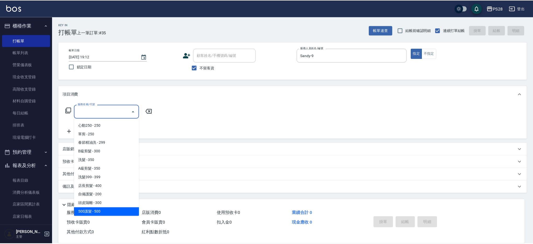
scroll to position [120, 0]
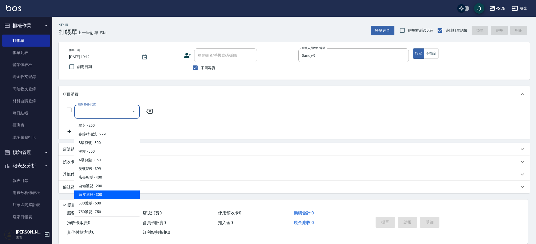
type input "頭皮隔離(402)"
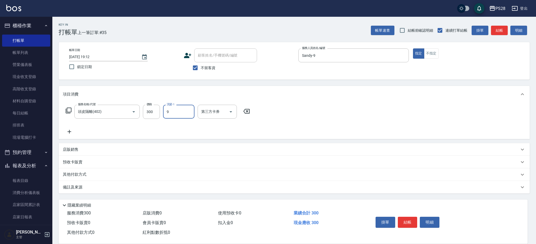
type input "Sandy-9"
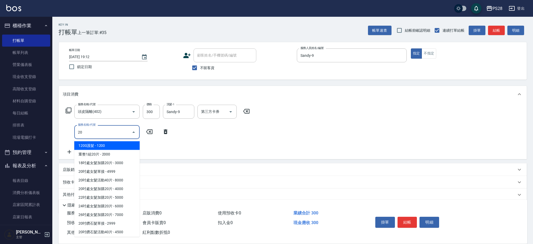
type input "2"
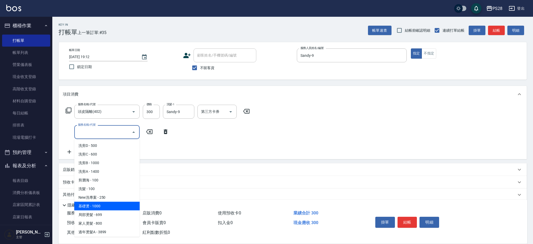
type input "\"
type input "基礎燙(201)"
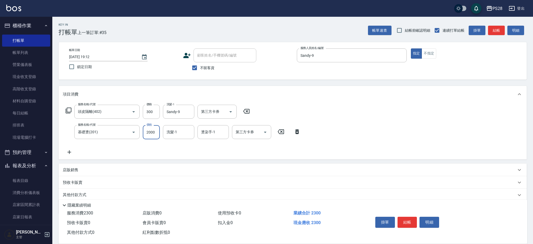
type input "2000"
type input "Sandy-9"
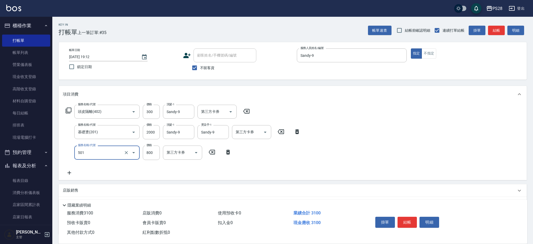
type input "染髮(501)"
type input "1400"
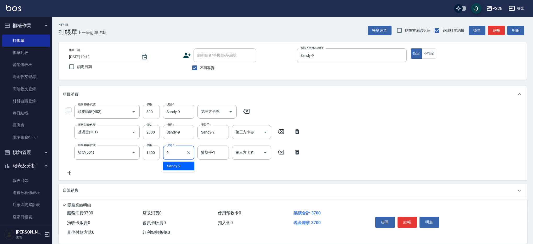
type input "Sandy-9"
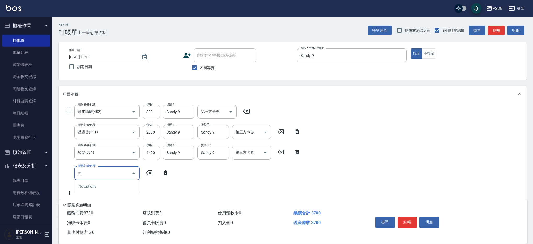
type input "0"
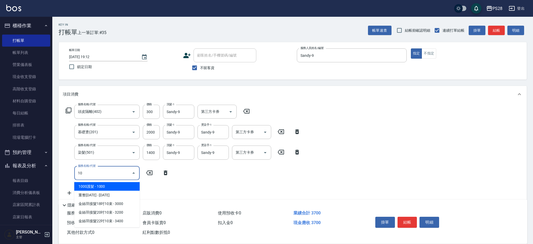
type input "1"
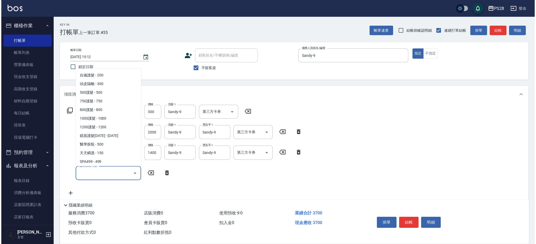
scroll to position [189, 0]
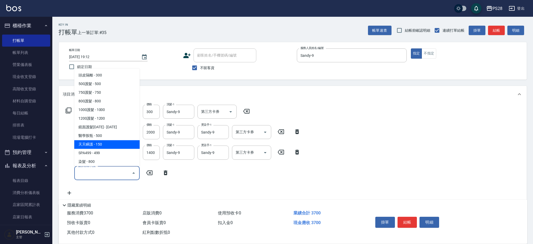
type input "天天瞬護(410)"
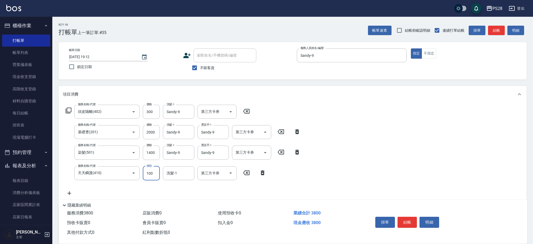
type input "100"
type input "Sandy-9"
click at [406, 223] on button "結帳" at bounding box center [408, 222] width 20 height 11
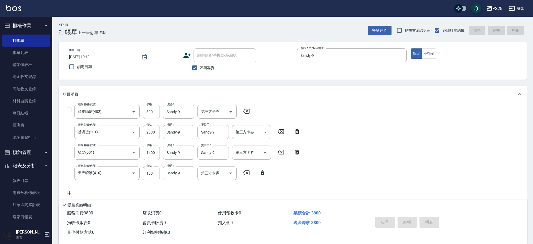
type input "2025/08/10 19:45"
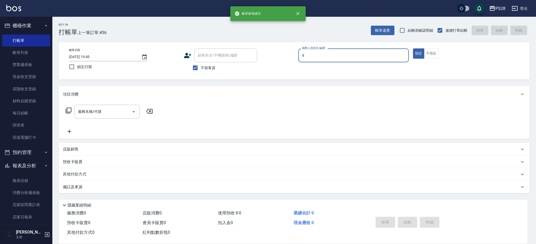
type input "Sandy-9"
type button "true"
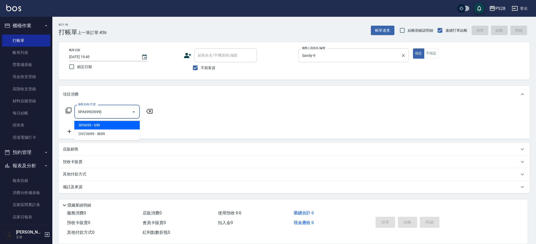
type input "SPA699(0699)"
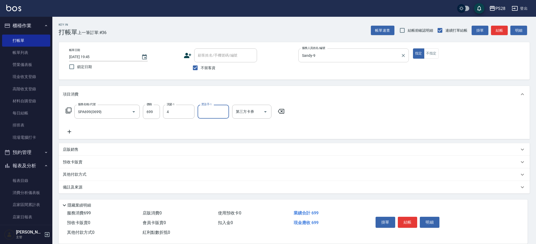
type input "NITA-4"
click at [407, 219] on button "結帳" at bounding box center [408, 222] width 20 height 11
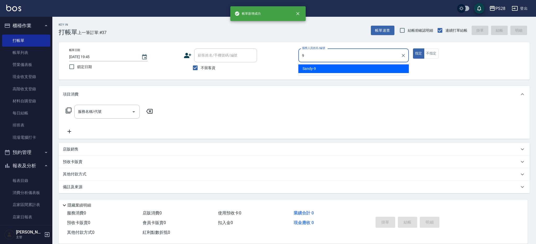
type input "Sandy-9"
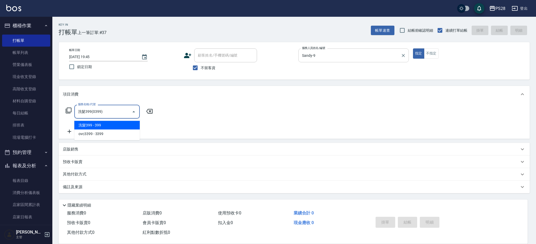
type input "洗髮399(0399)"
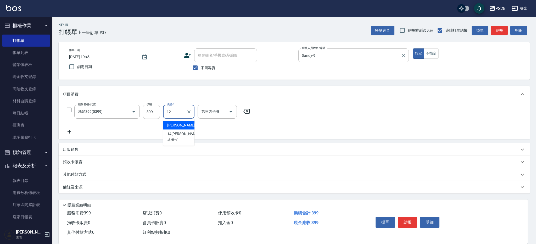
type input "蕭佩宜-12"
click at [412, 221] on button "結帳" at bounding box center [408, 222] width 20 height 11
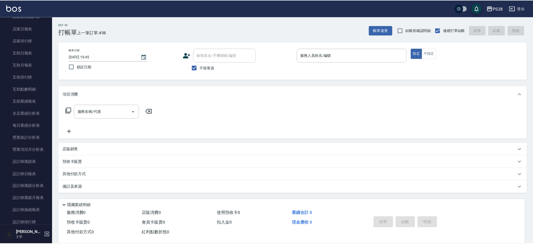
scroll to position [195, 0]
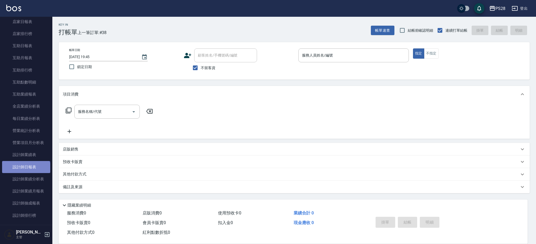
click at [26, 168] on link "設計師日報表" at bounding box center [26, 167] width 48 height 12
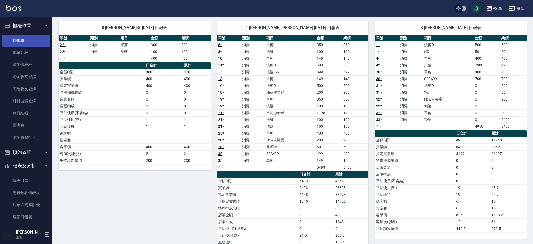
click at [16, 40] on link "打帳單" at bounding box center [26, 41] width 48 height 12
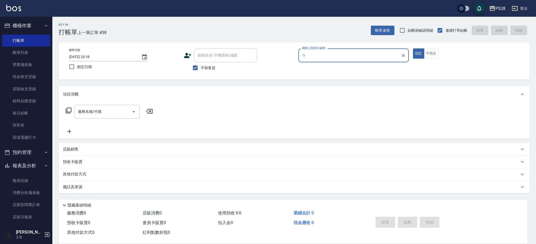
type input "ㄅ"
click at [413, 48] on button "指定" at bounding box center [418, 53] width 11 height 10
type button "true"
click at [339, 55] on input "服務人員姓名/編號" at bounding box center [354, 55] width 106 height 9
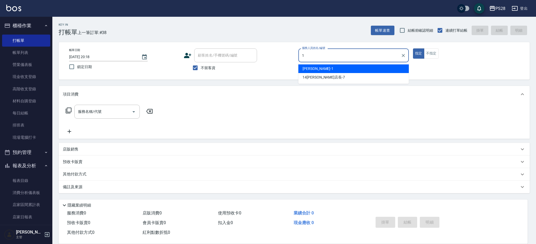
type input "SAM-1"
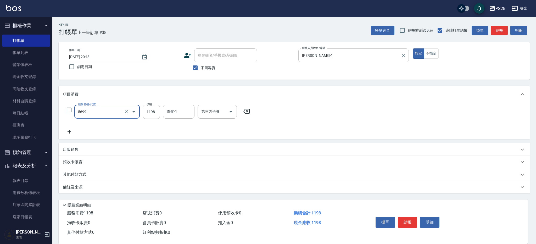
type input "水沁涼套餐(5699)"
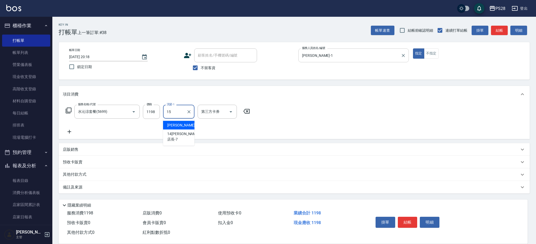
type input "吳紫婷-15"
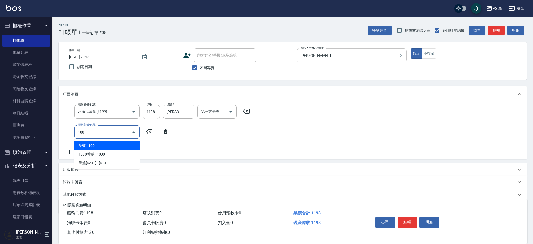
type input "洗髮(100)"
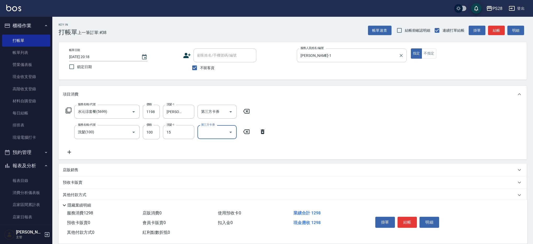
type input "吳紫婷-15"
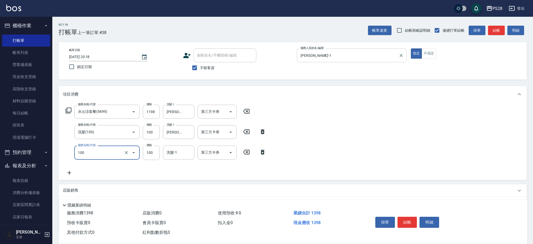
type input "洗髮(100)"
type input "吳紫婷-15"
click at [413, 223] on button "結帳" at bounding box center [408, 222] width 20 height 11
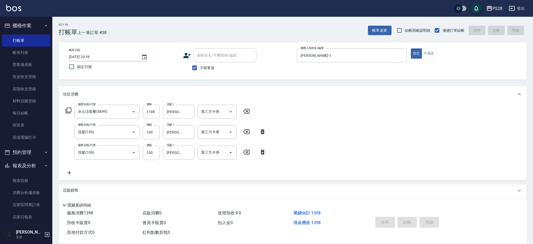
type input "2025/08/10 20:19"
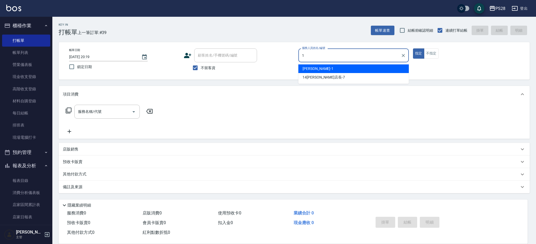
type input "SAM-1"
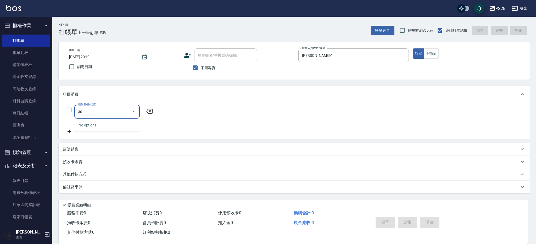
type input "3"
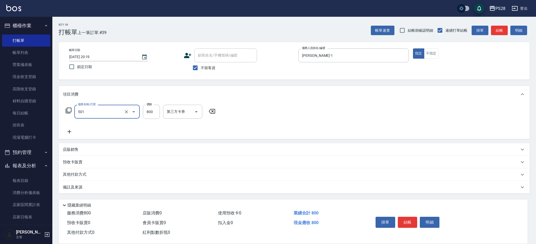
type input "染髮(501)"
type input "SAM-1"
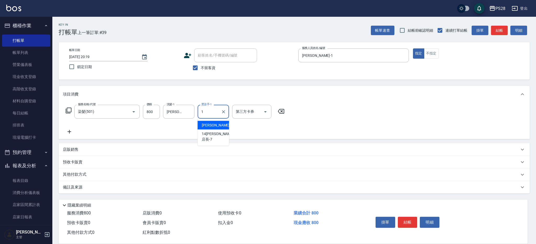
type input "SAM-1"
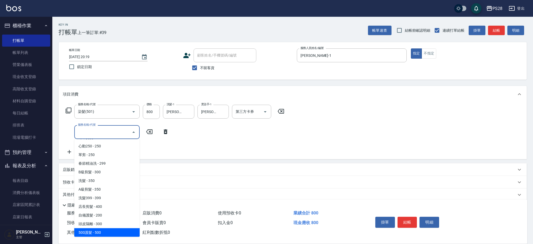
scroll to position [120, 0]
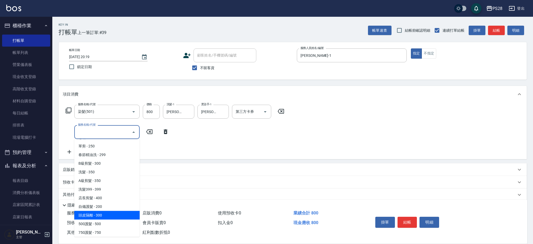
type input "頭皮隔離(402)"
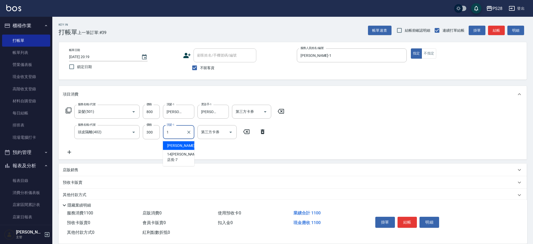
type input "SAM-1"
click at [263, 109] on icon "Open" at bounding box center [265, 112] width 6 height 6
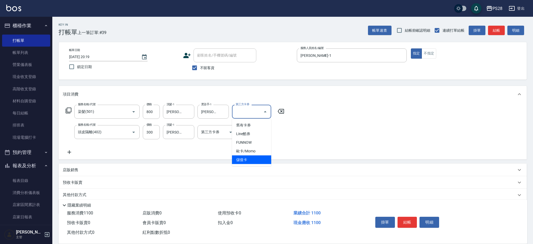
drag, startPoint x: 256, startPoint y: 159, endPoint x: 248, endPoint y: 158, distance: 8.0
click at [256, 159] on span "儲值卡" at bounding box center [251, 159] width 39 height 9
type input "儲值卡"
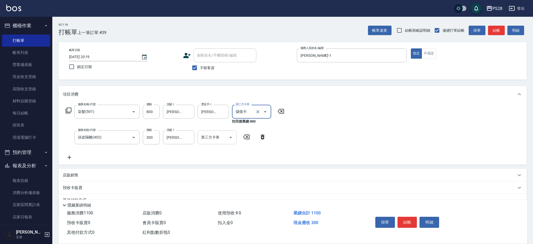
click at [228, 137] on icon "Open" at bounding box center [231, 137] width 6 height 6
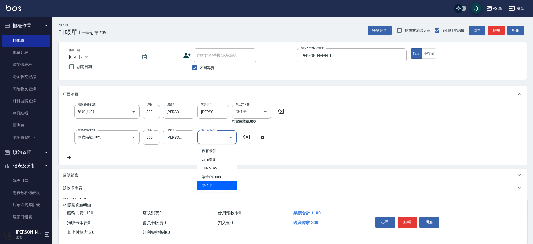
drag, startPoint x: 227, startPoint y: 183, endPoint x: 222, endPoint y: 183, distance: 4.5
click at [227, 183] on span "儲值卡" at bounding box center [217, 185] width 39 height 9
type input "儲值卡"
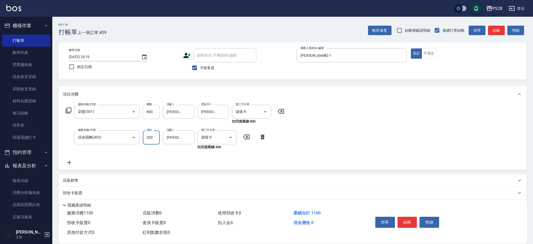
click at [154, 110] on input "800" at bounding box center [151, 112] width 17 height 14
click at [155, 111] on input "800" at bounding box center [151, 112] width 17 height 14
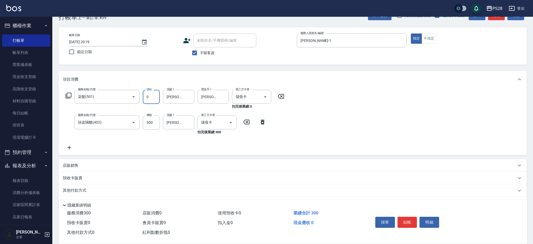
scroll to position [16, 0]
type input "0"
click at [280, 95] on icon at bounding box center [280, 95] width 13 height 6
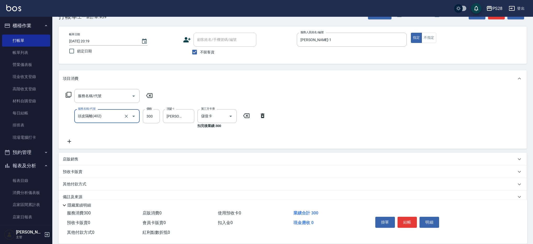
click at [242, 115] on icon at bounding box center [246, 116] width 13 height 6
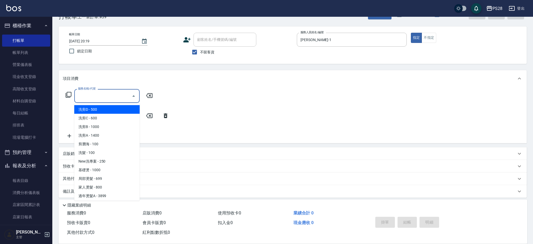
click at [122, 97] on input "服務名稱/代號" at bounding box center [103, 95] width 53 height 9
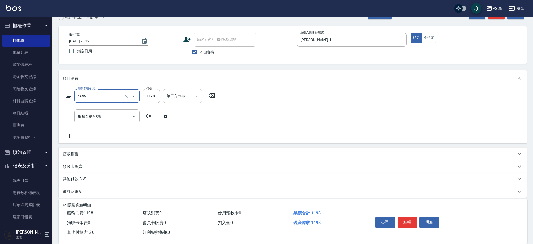
type input "水沁涼套餐(5699)"
type input "1098"
type input "SAM-1"
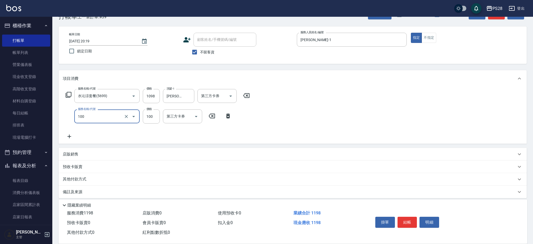
type input "洗髮(100)"
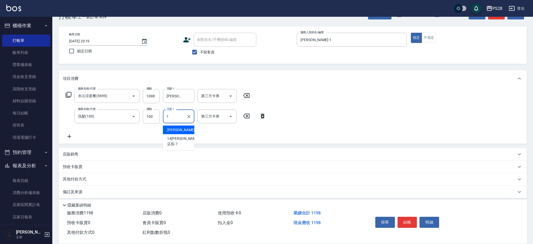
type input "SAM-1"
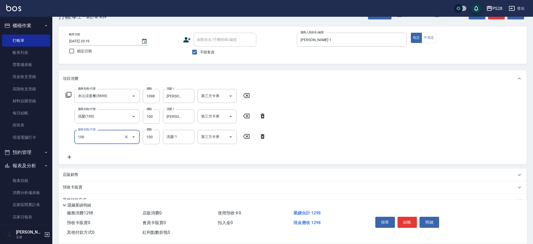
type input "洗髮(100)"
type input "SAM-1"
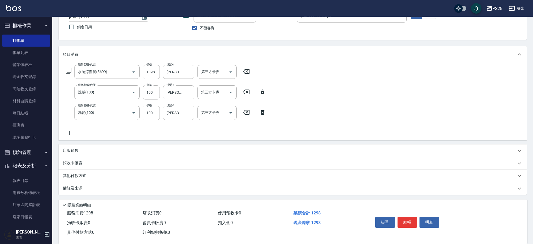
click at [87, 147] on div "店販銷售" at bounding box center [293, 150] width 468 height 13
type input "SAM-1"
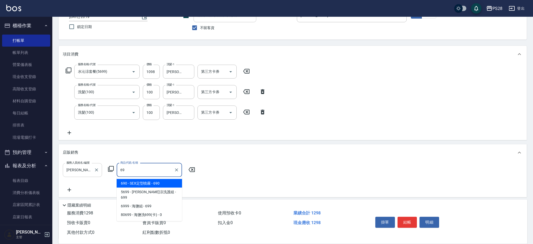
type input "6"
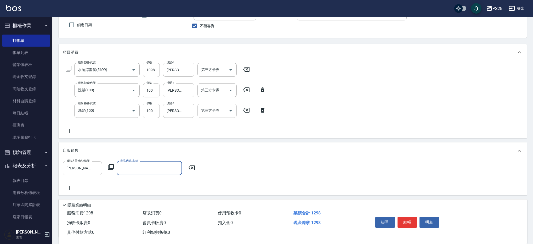
scroll to position [41, 0]
click at [228, 71] on icon "Open" at bounding box center [231, 69] width 6 height 6
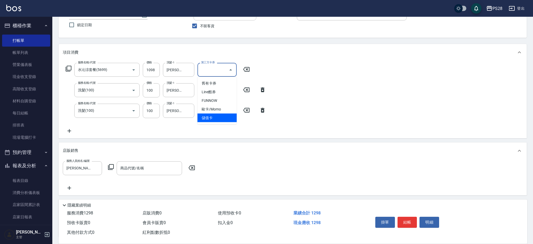
click at [225, 118] on span "儲值卡" at bounding box center [217, 118] width 39 height 9
type input "儲值卡"
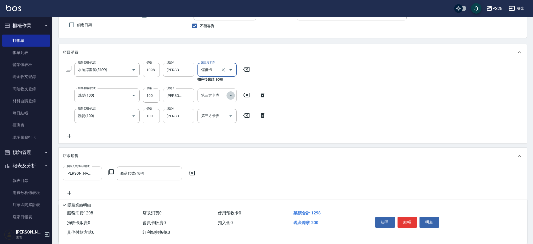
drag, startPoint x: 229, startPoint y: 95, endPoint x: 227, endPoint y: 98, distance: 3.4
click at [229, 95] on icon "Open" at bounding box center [231, 95] width 6 height 6
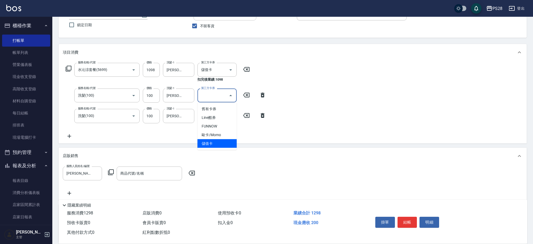
click at [224, 141] on span "儲值卡" at bounding box center [217, 143] width 39 height 9
type input "儲值卡"
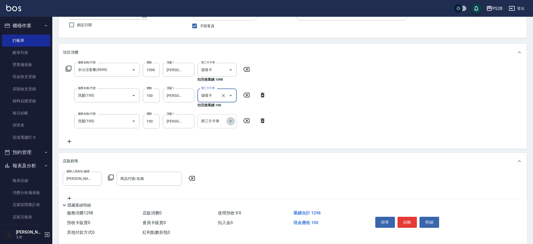
click at [229, 120] on icon "Open" at bounding box center [231, 121] width 6 height 6
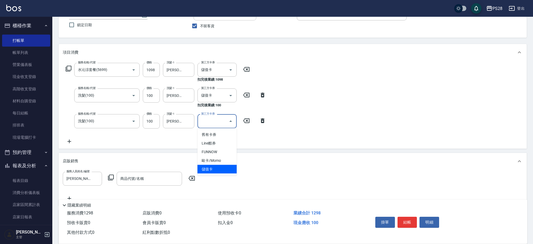
click at [228, 171] on span "儲值卡" at bounding box center [217, 169] width 39 height 9
type input "儲值卡"
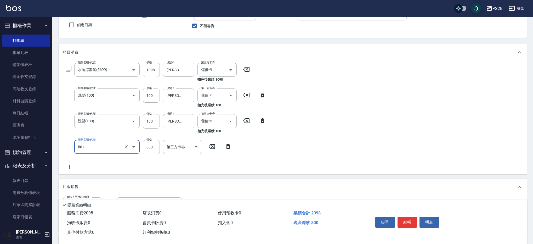
type input "染髮(501)"
type input "10000"
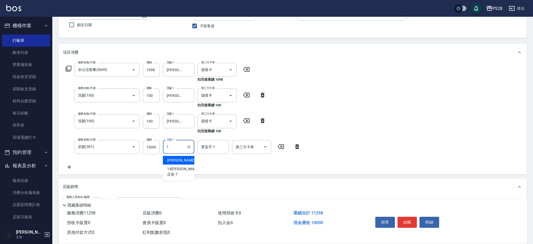
type input "SAM-1"
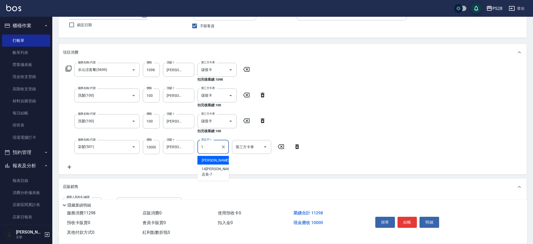
type input "SAM-1"
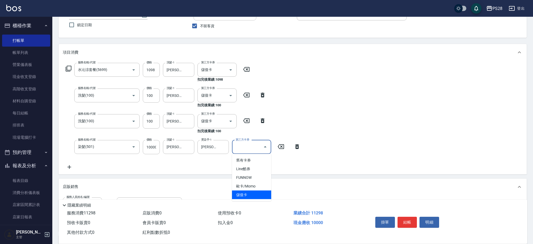
type input "儲值卡"
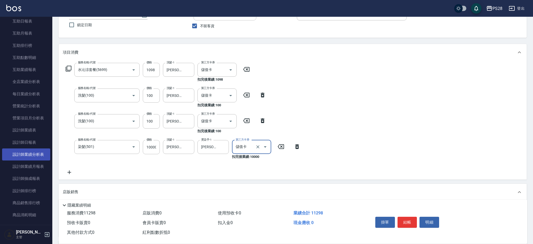
scroll to position [221, 0]
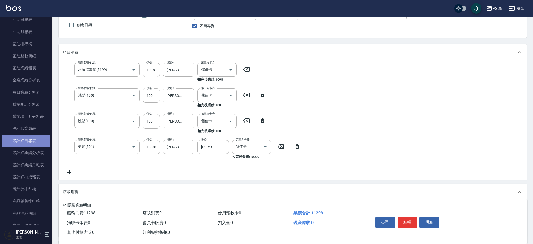
click at [30, 142] on link "設計師日報表" at bounding box center [26, 141] width 48 height 12
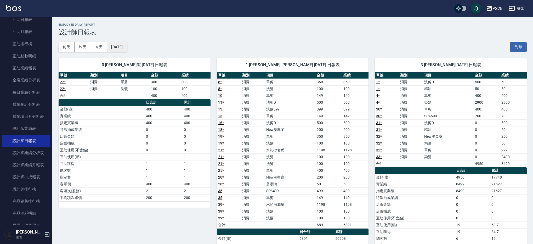
click at [126, 49] on button "2025/08/10" at bounding box center [117, 47] width 20 height 10
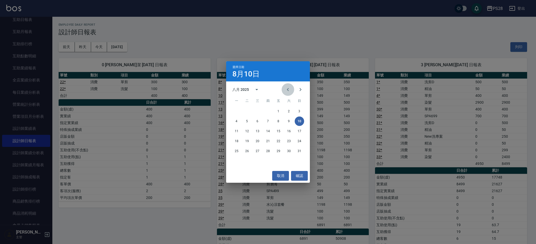
click at [284, 91] on button "Previous month" at bounding box center [288, 89] width 13 height 13
click at [267, 153] on button "31" at bounding box center [267, 150] width 9 height 9
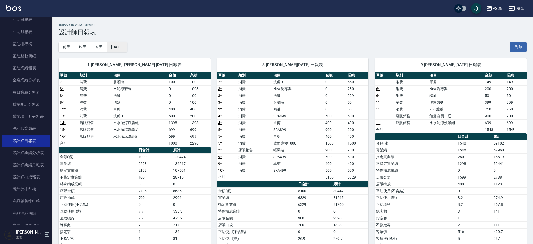
click at [127, 47] on button "2025/07/31" at bounding box center [117, 47] width 20 height 10
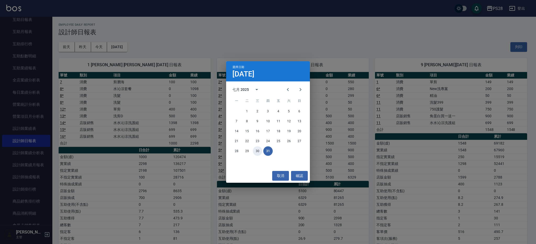
click at [260, 150] on button "30" at bounding box center [257, 150] width 9 height 9
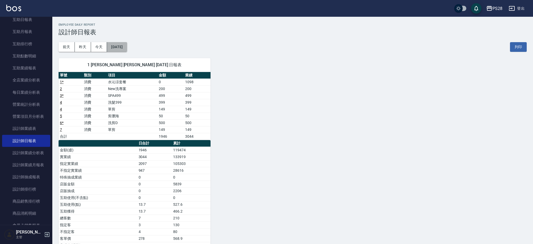
click at [121, 50] on button "2025/07/30" at bounding box center [117, 47] width 20 height 10
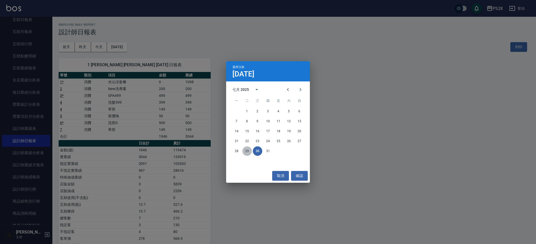
click at [245, 152] on button "29" at bounding box center [246, 150] width 9 height 9
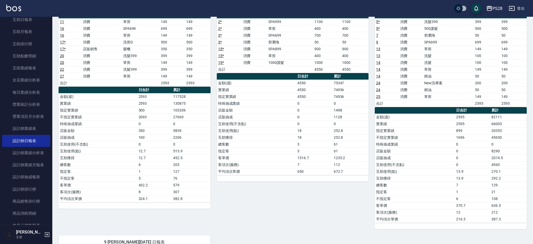
scroll to position [62, 0]
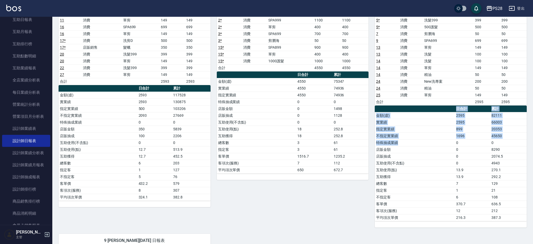
drag, startPoint x: 413, startPoint y: 145, endPoint x: 536, endPoint y: 145, distance: 123.0
click at [533, 145] on html "PS28 登出 櫃檯作業 打帳單 帳單列表 營業儀表板 現金收支登錄 高階收支登錄 材料自購登錄 每日結帳 排班表 現場電腦打卡 預約管理 預約管理 單日預約…" at bounding box center [266, 221] width 533 height 567
click at [530, 149] on div "PS28 2025-07-29 設計師日報表 列印時間： 2025-08-10-20:36 Employee Daily Report 設計師日報表 前天 昨…" at bounding box center [292, 230] width 481 height 550
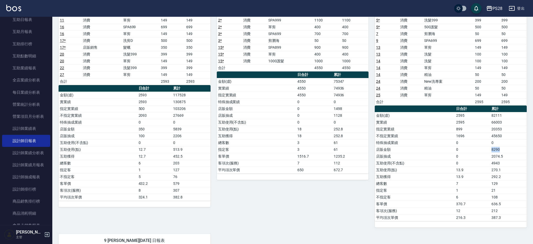
drag, startPoint x: 485, startPoint y: 149, endPoint x: 508, endPoint y: 148, distance: 23.1
click at [508, 148] on tr "店販金額 0 8290" at bounding box center [451, 149] width 152 height 7
click at [509, 149] on td "8290" at bounding box center [508, 149] width 37 height 7
drag, startPoint x: 506, startPoint y: 156, endPoint x: 467, endPoint y: 155, distance: 39.2
click at [467, 155] on tr "店販抽成 0 2074.5" at bounding box center [451, 156] width 152 height 7
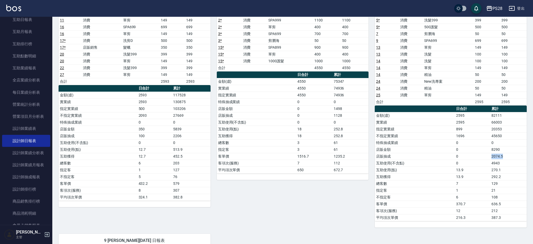
drag, startPoint x: 484, startPoint y: 156, endPoint x: 509, endPoint y: 157, distance: 25.4
click at [509, 157] on tr "店販抽成 0 2074.5" at bounding box center [451, 156] width 152 height 7
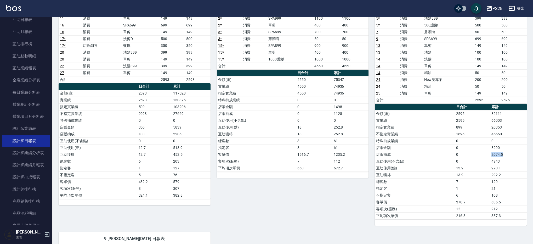
scroll to position [63, 0]
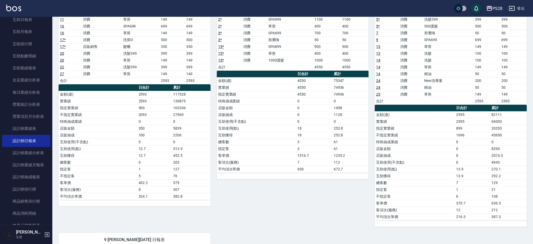
drag, startPoint x: 503, startPoint y: 162, endPoint x: 503, endPoint y: 170, distance: 7.3
click at [502, 162] on td "4943" at bounding box center [508, 162] width 37 height 7
click at [503, 174] on td "292.2" at bounding box center [508, 175] width 37 height 7
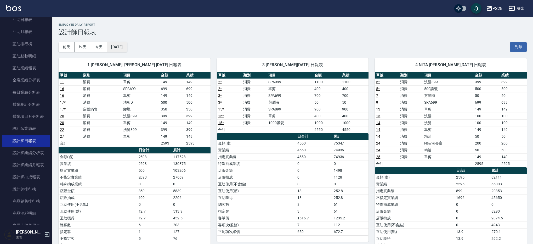
click at [118, 49] on button "2025/07/29" at bounding box center [117, 47] width 20 height 10
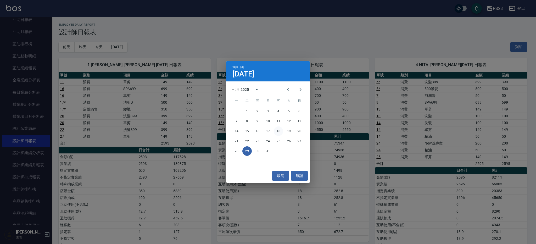
click at [278, 132] on button "18" at bounding box center [278, 130] width 9 height 9
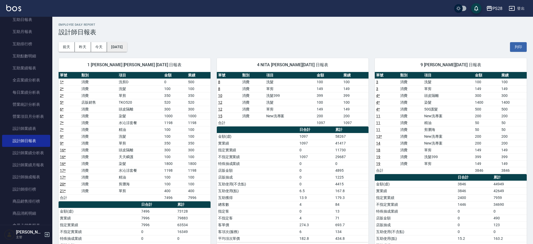
click at [126, 44] on button "2025/07/18" at bounding box center [117, 47] width 20 height 10
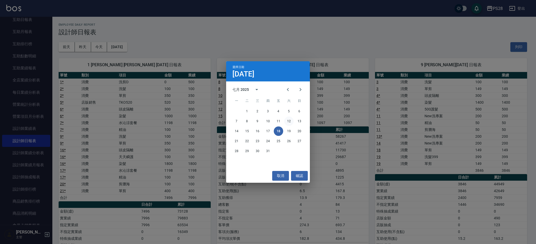
click at [290, 122] on button "12" at bounding box center [288, 120] width 9 height 9
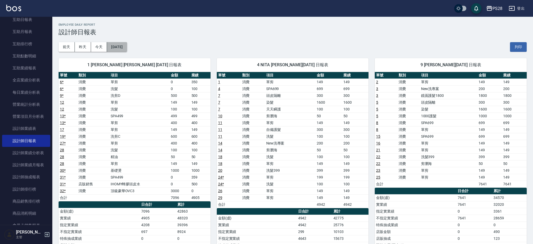
click at [125, 46] on button "2025/07/12" at bounding box center [117, 47] width 20 height 10
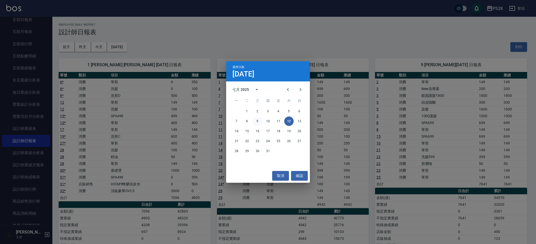
click at [255, 119] on button "9" at bounding box center [257, 120] width 9 height 9
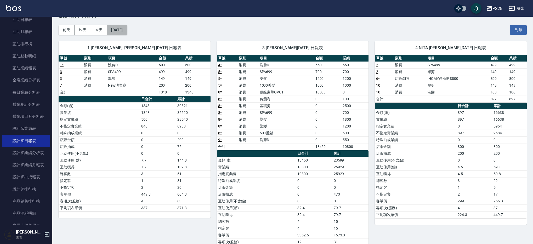
click at [127, 32] on button "2025/07/09" at bounding box center [117, 30] width 20 height 10
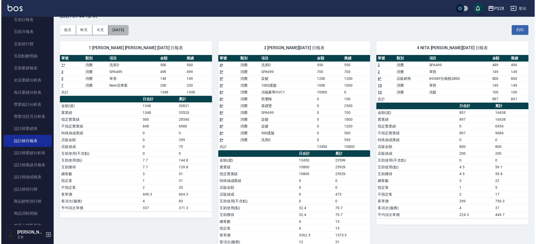
scroll to position [18, 0]
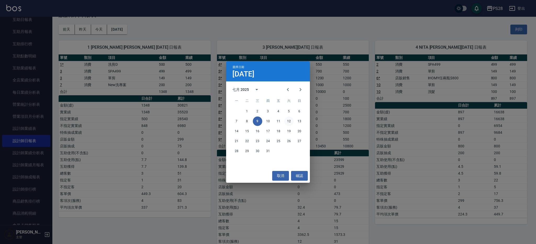
click at [287, 124] on button "12" at bounding box center [288, 120] width 9 height 9
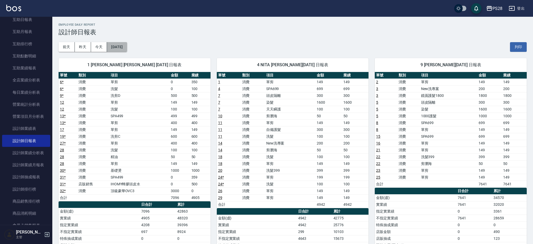
click at [125, 45] on button "2025/07/12" at bounding box center [117, 47] width 20 height 10
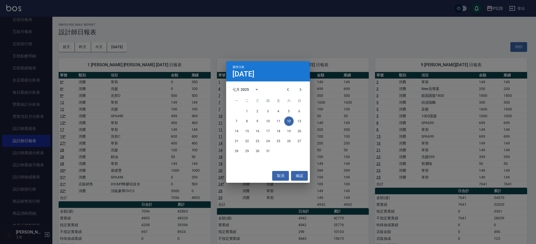
click at [283, 121] on div "7 8 9 10 11 12 13" at bounding box center [268, 120] width 84 height 9
click at [279, 121] on button "11" at bounding box center [278, 120] width 9 height 9
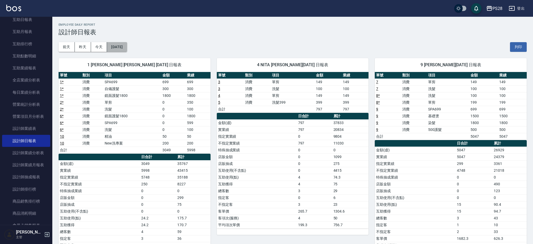
click at [113, 45] on button "2025/07/11" at bounding box center [117, 47] width 20 height 10
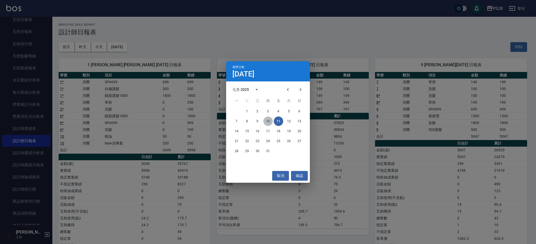
click at [268, 118] on button "10" at bounding box center [267, 120] width 9 height 9
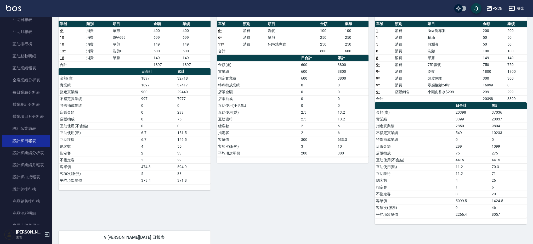
scroll to position [51, 0]
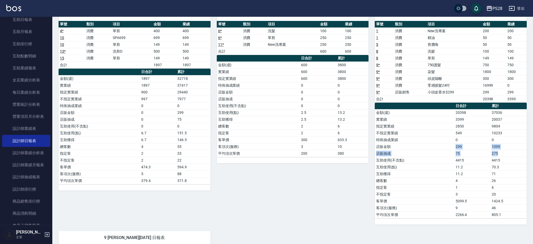
drag, startPoint x: 452, startPoint y: 146, endPoint x: 506, endPoint y: 154, distance: 53.7
click at [506, 154] on tbody "金額(虛) 20398 37036 實業績 3399 20037 指定實業績 2850 9804 不指定實業績 549 10233 特殊抽成業績 0 0 店販…" at bounding box center [451, 163] width 152 height 109
drag, startPoint x: 440, startPoint y: 138, endPoint x: 506, endPoint y: 139, distance: 65.7
click at [506, 139] on tr "特殊抽成業績 0 0" at bounding box center [451, 139] width 152 height 7
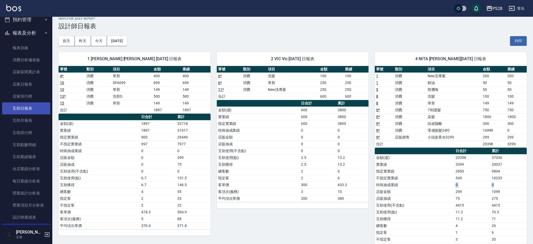
scroll to position [132, 0]
click at [30, 109] on link "互助日報表" at bounding box center [26, 109] width 48 height 12
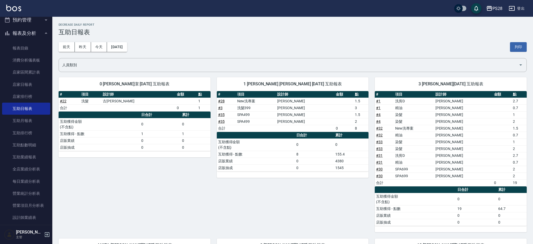
click at [135, 46] on div "前天 昨天 今天 2025/08/10 列印" at bounding box center [293, 47] width 468 height 22
click at [127, 46] on button "2025/08/10" at bounding box center [117, 47] width 20 height 10
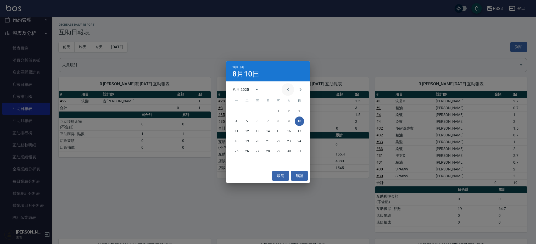
click at [287, 91] on icon "Previous month" at bounding box center [288, 89] width 6 height 6
click at [270, 121] on button "10" at bounding box center [267, 120] width 9 height 9
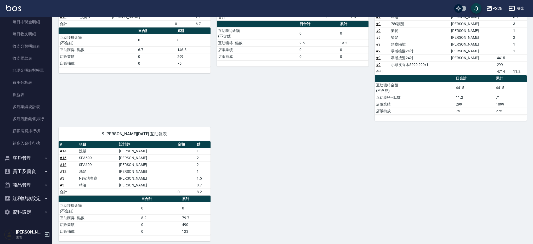
scroll to position [99, 0]
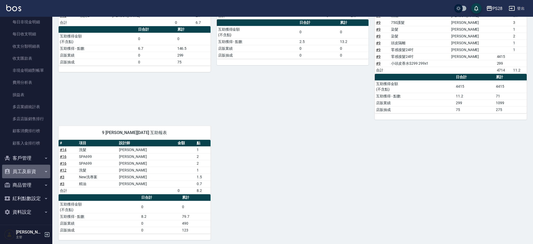
click at [36, 174] on button "員工及薪資" at bounding box center [26, 172] width 48 height 14
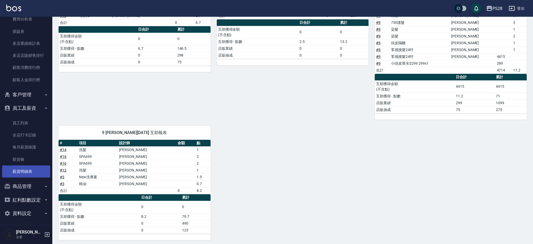
scroll to position [574, 0]
click at [27, 156] on link "薪資條" at bounding box center [26, 159] width 48 height 12
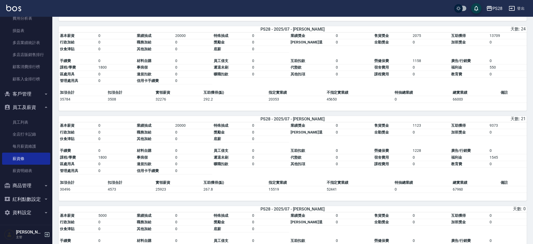
scroll to position [391, 0]
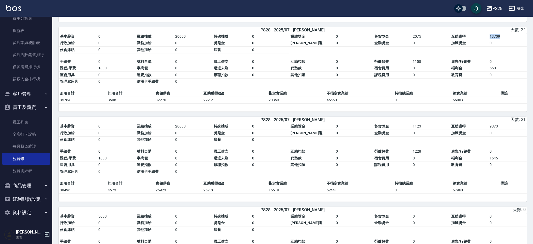
drag, startPoint x: 502, startPoint y: 40, endPoint x: 479, endPoint y: 39, distance: 22.8
click at [479, 39] on tbody "基本薪資 0 業績抽成 20000 特殊抽成 0 業績獎金 0 售貨獎金 2075 互助獲得 13709 行政加給 0 職務加給 0 獎勵金 0 勞健保勞退 …" at bounding box center [293, 43] width 468 height 20
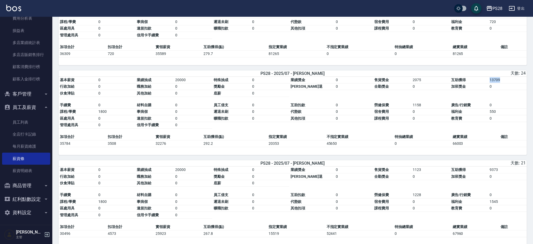
scroll to position [368, 0]
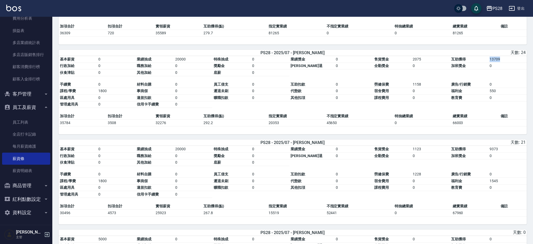
click at [27, 105] on button "員工及薪資" at bounding box center [26, 107] width 48 height 14
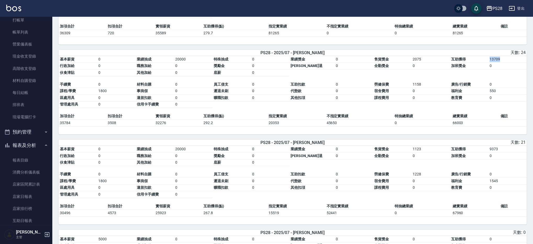
scroll to position [0, 0]
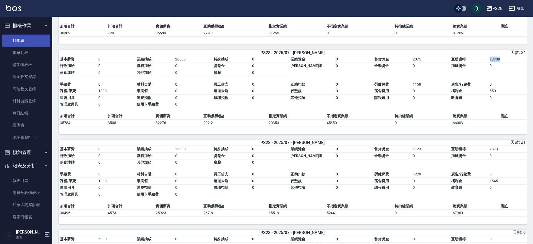
click at [15, 38] on link "打帳單" at bounding box center [26, 41] width 48 height 12
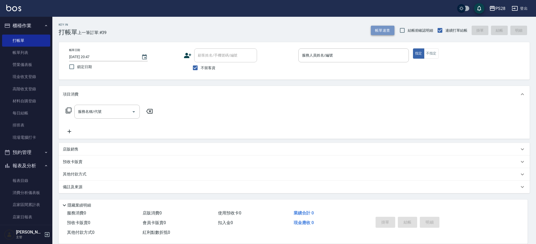
click at [374, 29] on button "帳單速查" at bounding box center [383, 31] width 24 height 10
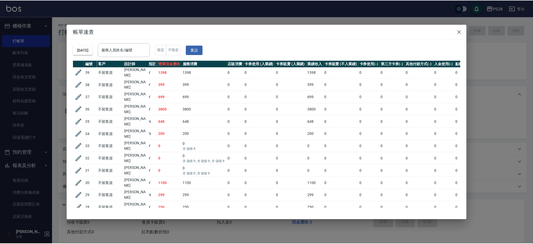
scroll to position [1, 2]
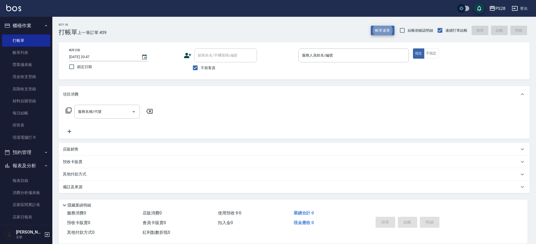
click at [371, 26] on button "帳單速查" at bounding box center [383, 31] width 24 height 10
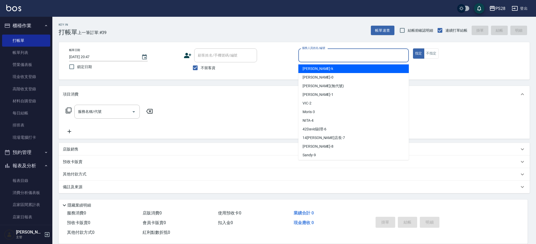
click at [330, 56] on input "服務人員姓名/編號" at bounding box center [354, 55] width 106 height 9
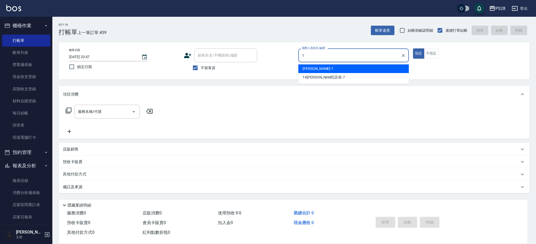
type input "SAM-1"
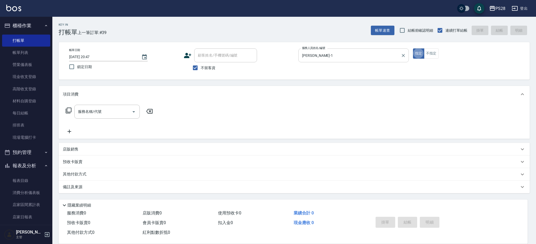
type button "true"
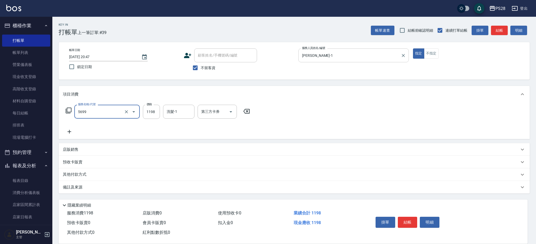
type input "水沁涼套餐(5699)"
type input "1098"
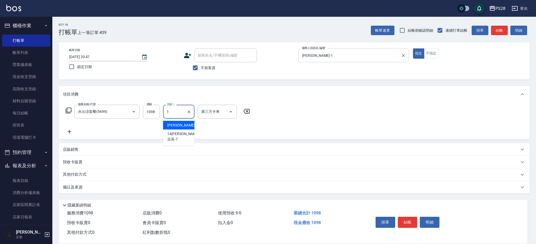
type input "SAM-1"
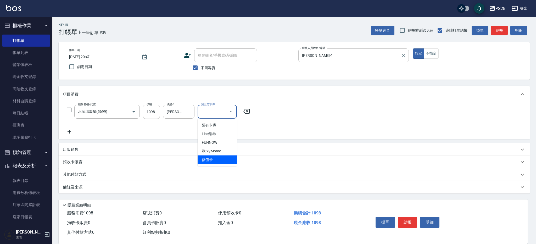
type input "儲值卡"
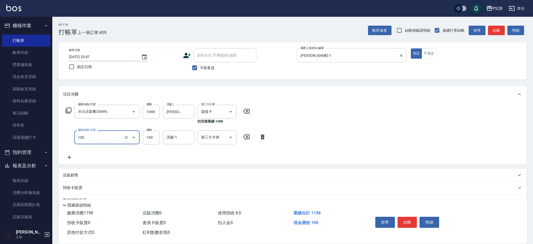
type input "洗髮(100)"
type input "SAM-1"
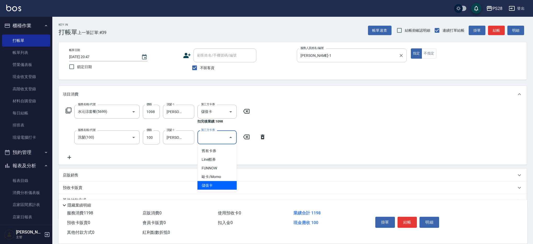
type input "儲值卡"
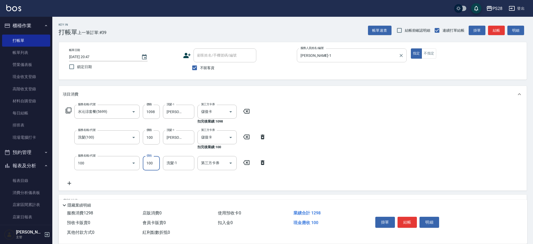
type input "洗髮(100)"
type input "SAM-1"
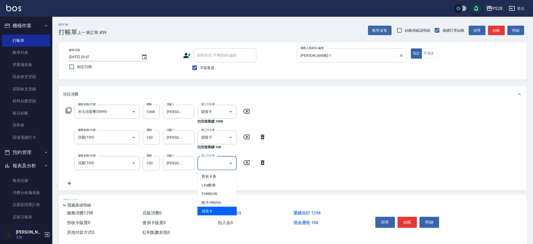
type input "儲值卡"
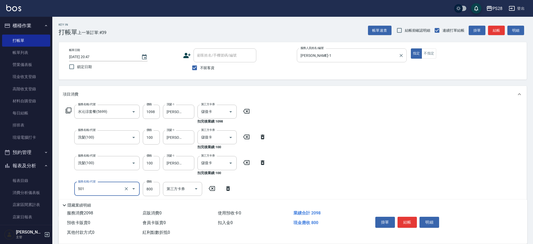
type input "染髮(501)"
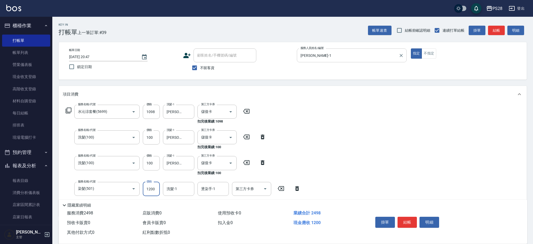
type input "1200"
type input "SAM-1"
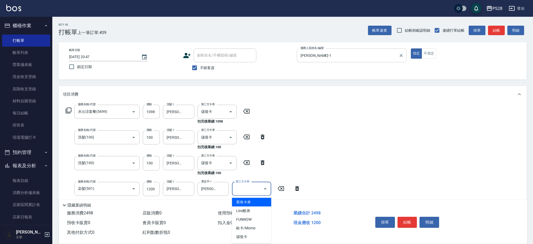
type input "儲值卡"
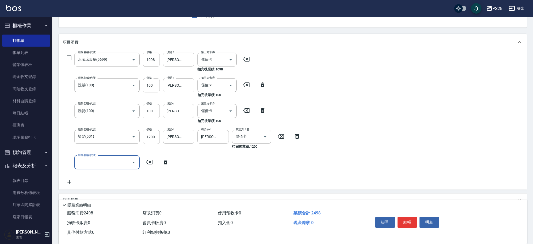
scroll to position [65, 0]
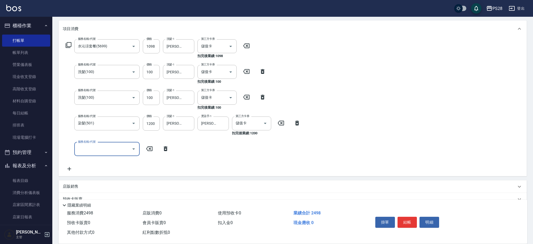
type input "1"
type input "500護髮(403)"
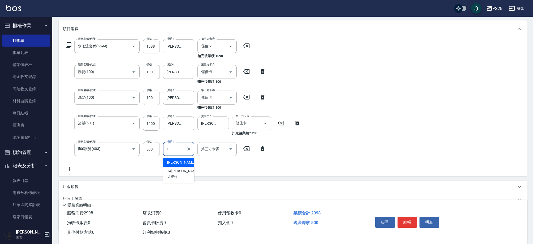
type input "SAM-1"
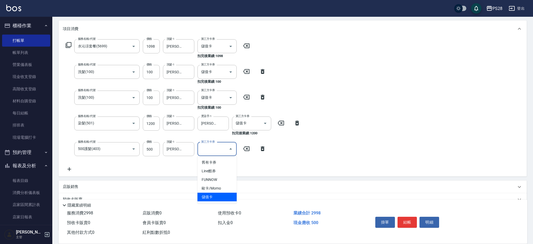
type input "儲值卡"
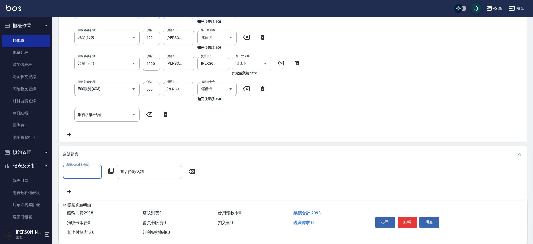
scroll to position [0, 0]
type input "SAM-1"
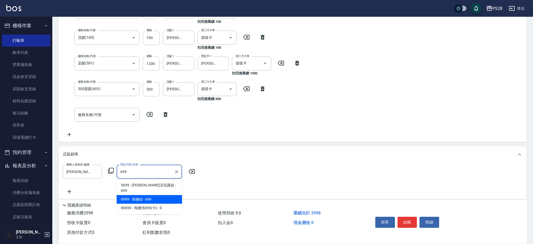
type input "海鹽組"
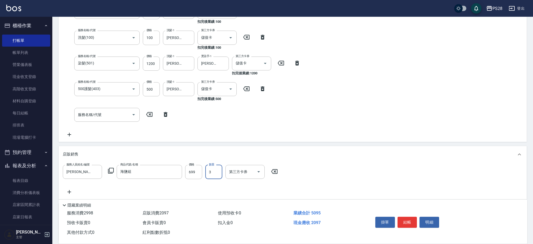
type input "3"
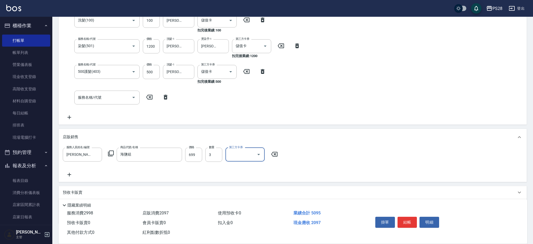
scroll to position [143, 0]
type input "儲值卡"
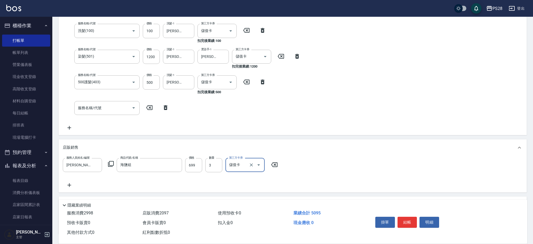
scroll to position [131, 0]
click at [406, 221] on button "結帳" at bounding box center [408, 222] width 20 height 11
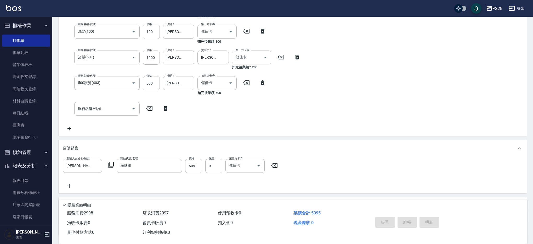
type input "2025/08/10 20:50"
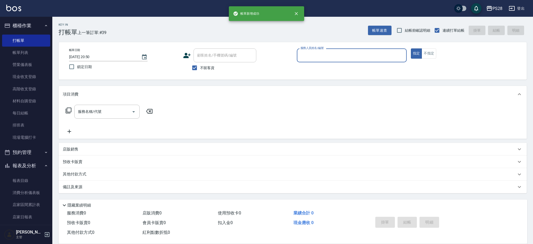
scroll to position [0, 0]
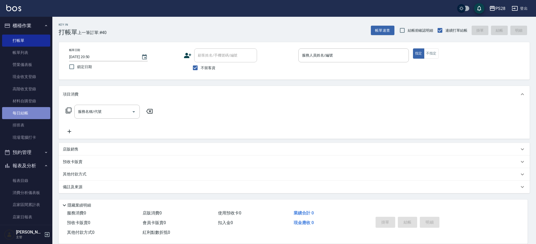
click at [26, 111] on link "每日結帳" at bounding box center [26, 113] width 48 height 12
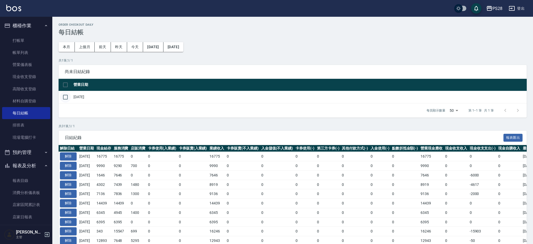
click at [66, 97] on input "checkbox" at bounding box center [65, 97] width 11 height 11
checkbox input "true"
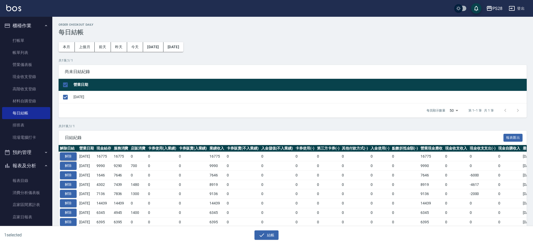
click at [70, 154] on button "解除" at bounding box center [68, 156] width 17 height 8
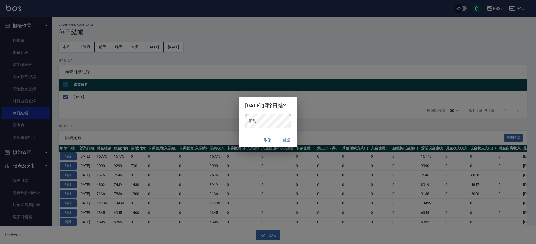
drag, startPoint x: 268, startPoint y: 138, endPoint x: 262, endPoint y: 138, distance: 6.8
click at [268, 138] on button "取消" at bounding box center [267, 140] width 17 height 10
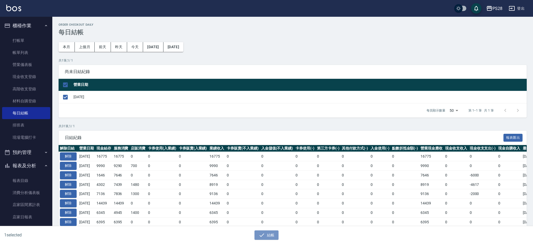
drag, startPoint x: 262, startPoint y: 237, endPoint x: 265, endPoint y: 177, distance: 60.0
click at [262, 237] on icon "button" at bounding box center [262, 235] width 6 height 6
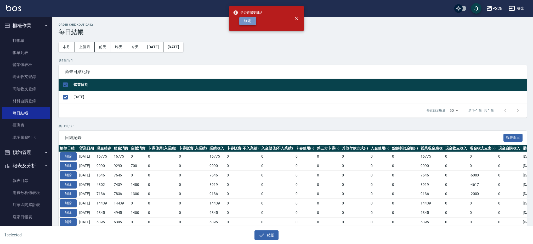
click at [247, 17] on button "確定" at bounding box center [247, 21] width 17 height 8
checkbox input "false"
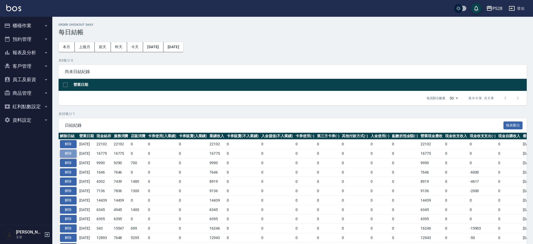
click at [71, 153] on button "解除" at bounding box center [68, 153] width 17 height 8
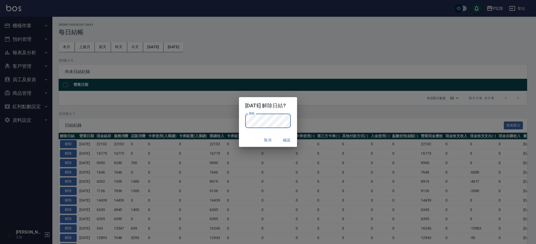
click at [290, 137] on button "確認" at bounding box center [286, 140] width 17 height 10
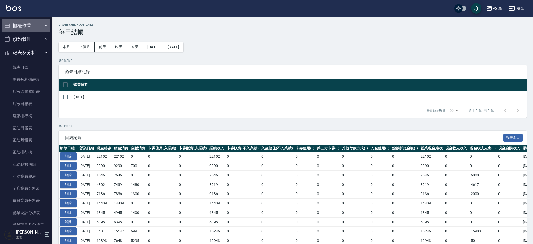
drag, startPoint x: 26, startPoint y: 27, endPoint x: 26, endPoint y: 32, distance: 5.2
click at [26, 27] on button "櫃檯作業" at bounding box center [26, 26] width 48 height 14
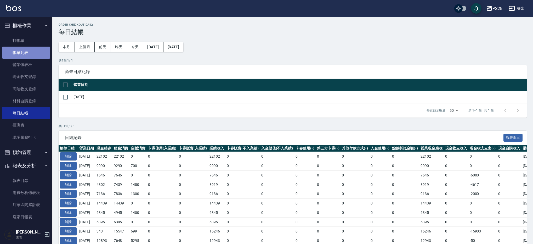
click at [30, 52] on link "帳單列表" at bounding box center [26, 53] width 48 height 12
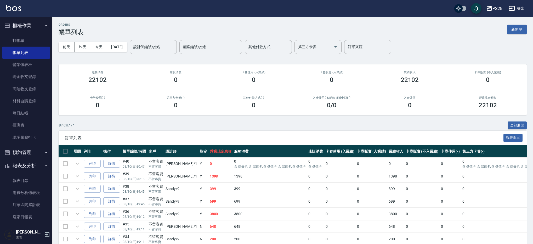
click at [86, 48] on button "昨天" at bounding box center [83, 47] width 16 height 10
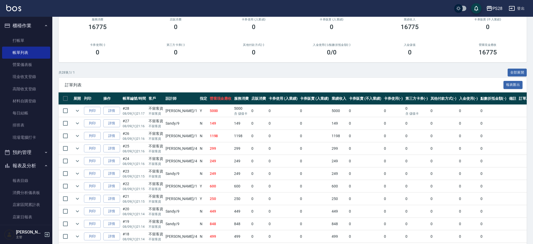
scroll to position [81, 0]
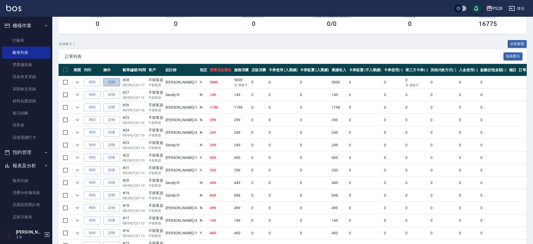
click at [111, 83] on link "詳情" at bounding box center [111, 82] width 17 height 8
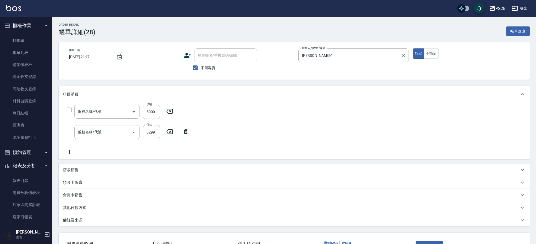
type input "2025/08/09 21:17"
checkbox input "true"
type input "SAM-1"
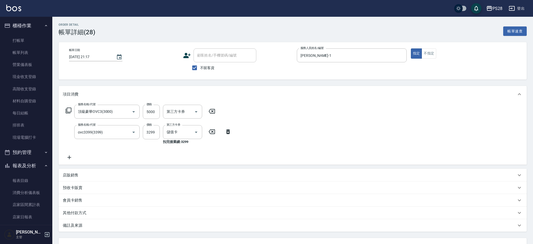
type input "頂級豪華OVC3(3000)"
type input "ovc3399(3399)"
drag, startPoint x: 149, startPoint y: 111, endPoint x: 135, endPoint y: 111, distance: 13.9
click at [135, 111] on div "服務名稱/代號 頂級豪華OVC3(3000) 服務名稱/代號 價格 5000 價格 第三方卡券 第三方卡券" at bounding box center [141, 112] width 156 height 14
click at [148, 111] on input "5000" at bounding box center [151, 112] width 17 height 14
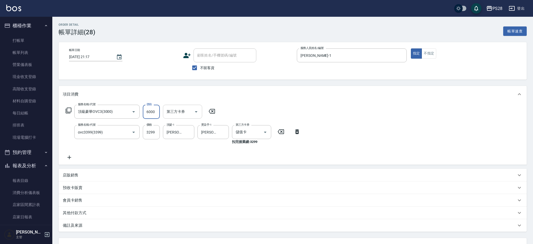
type input "6000"
type input "3099"
click at [186, 132] on button "Clear" at bounding box center [188, 131] width 7 height 7
type input "SAM-1"
type input "S"
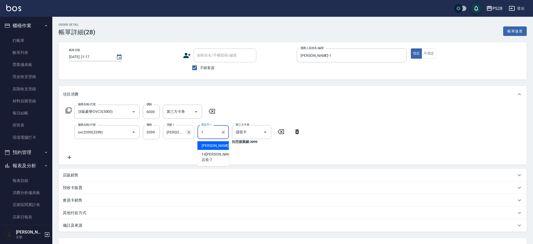
type input "SAM-1"
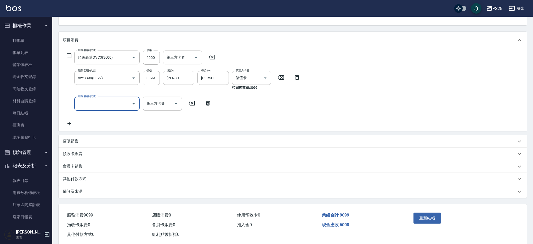
scroll to position [53, 0]
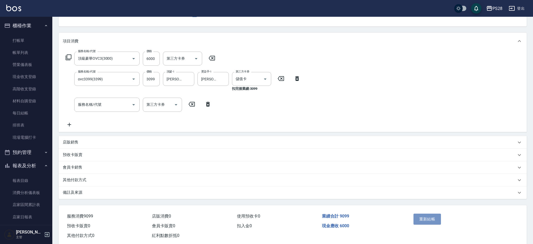
click at [428, 220] on button "重新結帳" at bounding box center [428, 219] width 28 height 11
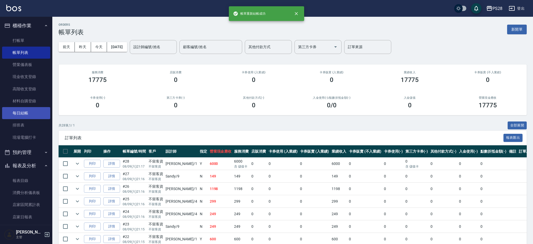
drag, startPoint x: 29, startPoint y: 113, endPoint x: 40, endPoint y: 113, distance: 10.5
click at [29, 113] on link "每日結帳" at bounding box center [26, 113] width 48 height 12
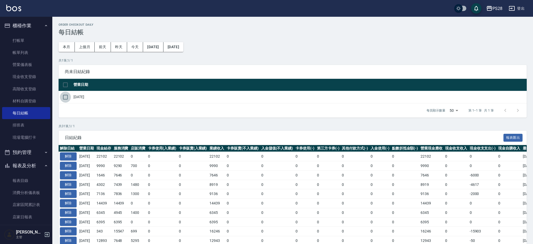
drag, startPoint x: 62, startPoint y: 96, endPoint x: 79, endPoint y: 103, distance: 18.5
click at [62, 96] on input "checkbox" at bounding box center [65, 97] width 11 height 11
checkbox input "true"
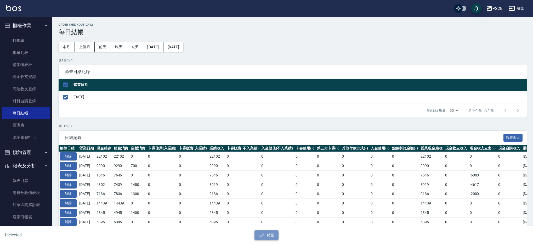
click at [261, 239] on button "結帳" at bounding box center [267, 235] width 24 height 10
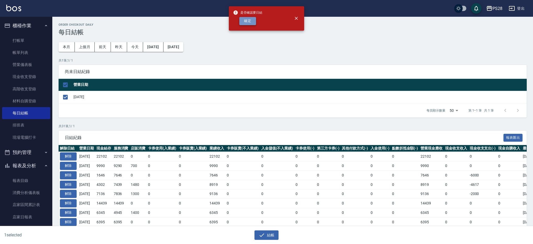
click at [249, 19] on button "確定" at bounding box center [247, 21] width 17 height 8
checkbox input "false"
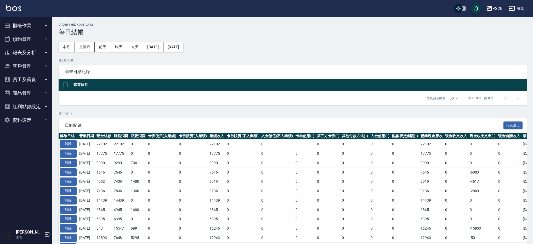
click at [69, 140] on td "解除" at bounding box center [68, 143] width 19 height 9
click at [69, 142] on button "解除" at bounding box center [68, 144] width 17 height 8
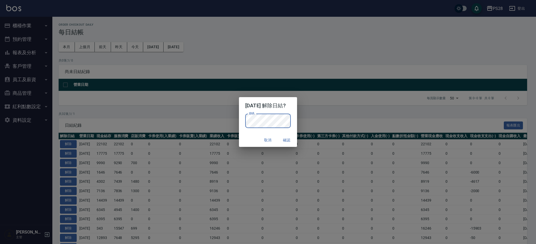
click at [285, 138] on button "確認" at bounding box center [286, 140] width 17 height 10
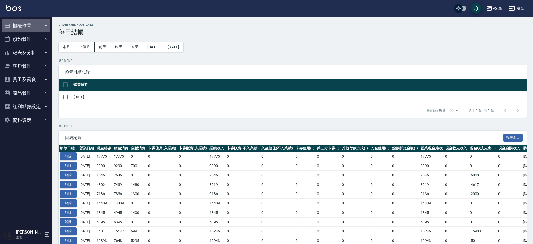
click at [23, 25] on button "櫃檯作業" at bounding box center [26, 26] width 48 height 14
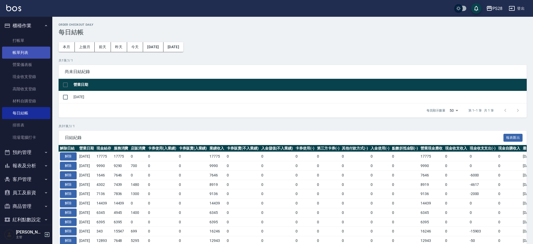
click at [33, 52] on link "帳單列表" at bounding box center [26, 53] width 48 height 12
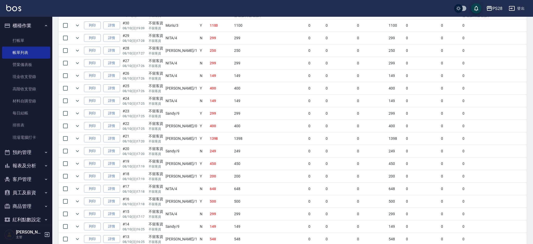
scroll to position [441, 0]
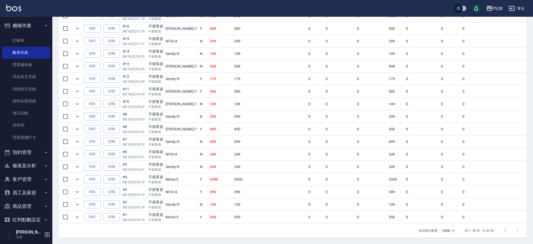
click at [114, 213] on link "詳情" at bounding box center [111, 217] width 17 height 8
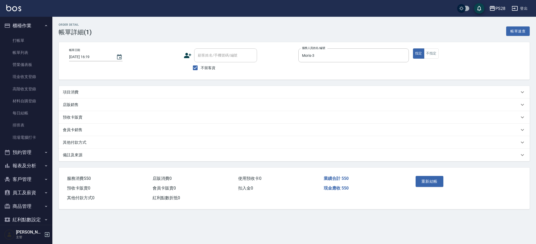
type input "[DATE] 16:19"
checkbox input "true"
type input "Moris-3"
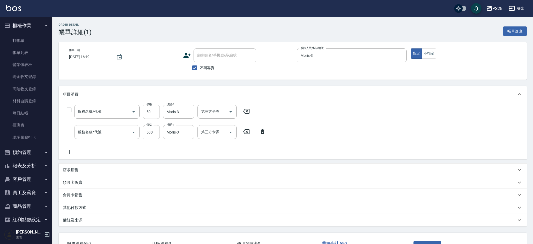
type input "精油(1050)"
type input "洗剪D(002)"
click at [249, 111] on icon at bounding box center [246, 111] width 13 height 6
click at [150, 133] on input "500" at bounding box center [151, 132] width 17 height 14
click at [151, 133] on input "500" at bounding box center [151, 132] width 17 height 14
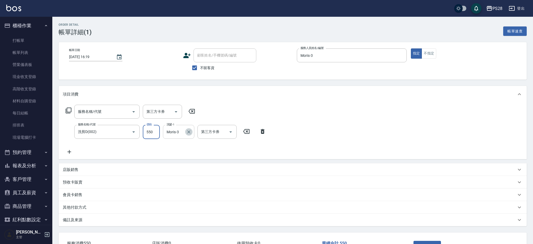
click at [189, 133] on icon "Clear" at bounding box center [188, 131] width 5 height 5
type input "550"
type input "Moris-3"
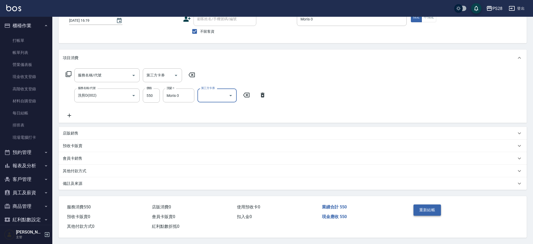
click at [422, 209] on button "重新結帳" at bounding box center [428, 209] width 28 height 11
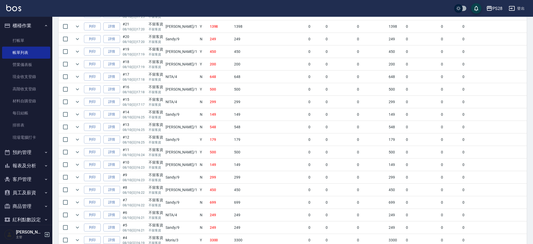
scroll to position [441, 0]
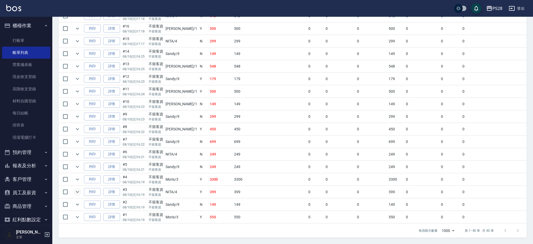
click at [77, 189] on icon "expand row" at bounding box center [77, 192] width 6 height 6
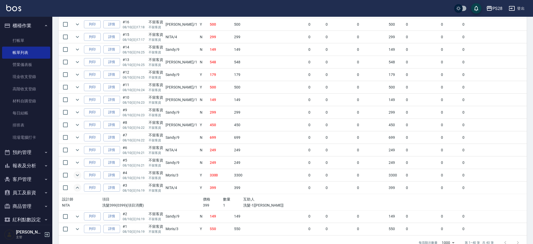
click at [76, 174] on icon "expand row" at bounding box center [77, 175] width 6 height 6
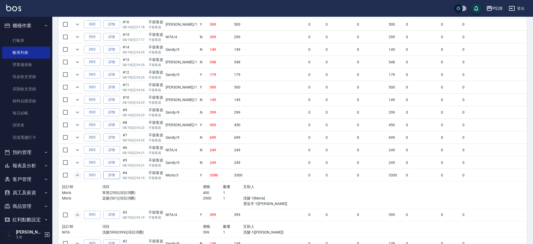
click at [120, 176] on link "詳情" at bounding box center [111, 175] width 17 height 8
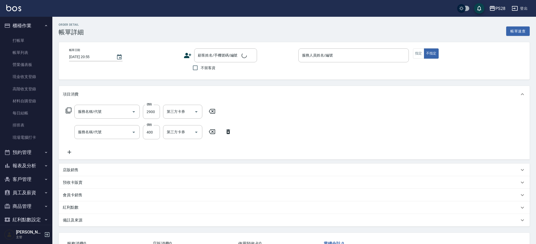
type input "2025/08/10 16:19"
checkbox input "true"
type input "Moris-3"
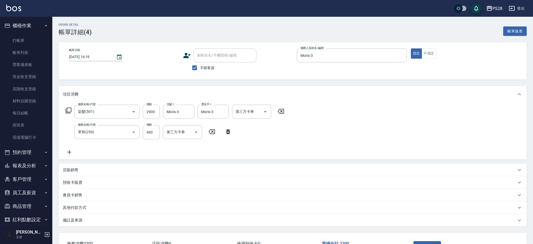
type input "染髮(501)"
type input "單剪(250)"
click at [153, 112] on input "2900" at bounding box center [151, 112] width 17 height 14
click at [156, 111] on input "2900" at bounding box center [151, 112] width 17 height 14
type input "1200"
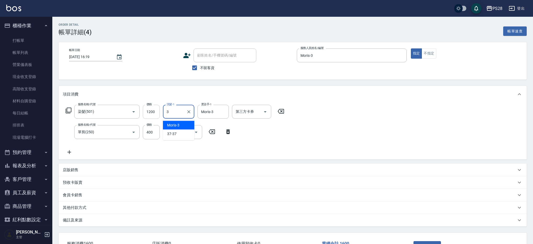
type input "Moris-3"
type input "M"
type input "Moris-3"
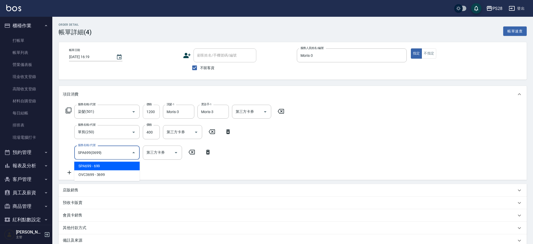
type input "SPA699(0699)"
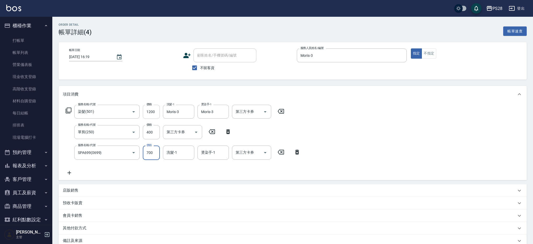
type input "700"
type input "Moris-3"
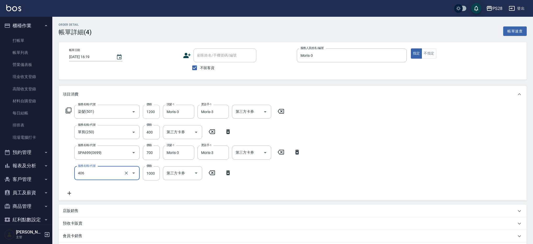
type input "1000護髮(406)"
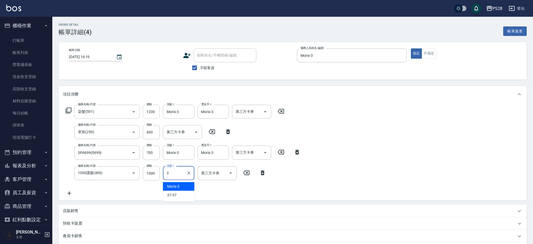
type input "Moris-3"
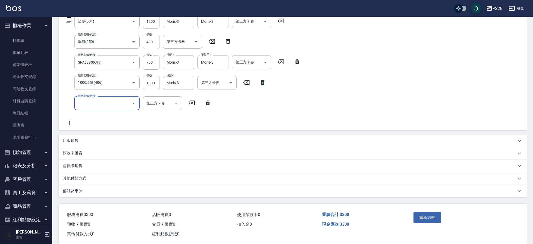
scroll to position [99, 0]
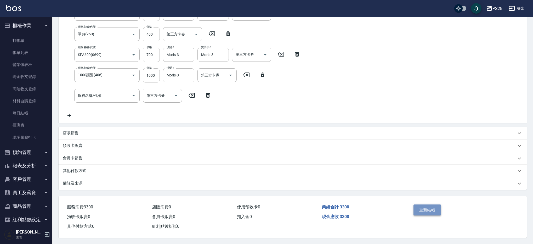
click at [428, 210] on button "重新結帳" at bounding box center [428, 209] width 28 height 11
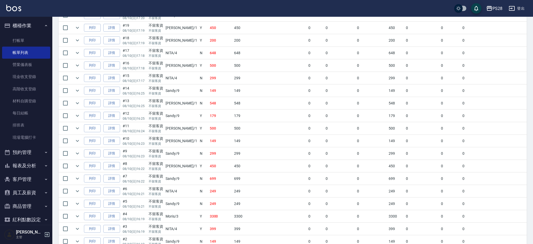
scroll to position [441, 0]
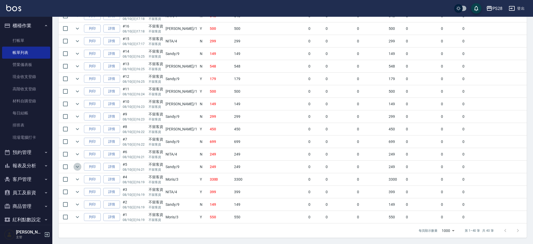
click at [77, 164] on icon "expand row" at bounding box center [77, 167] width 6 height 6
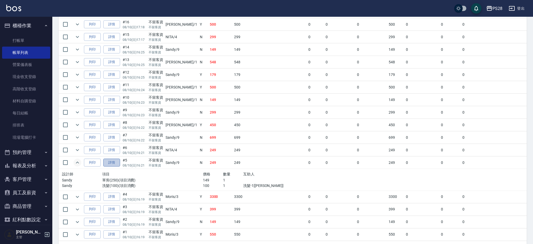
click at [105, 161] on link "詳情" at bounding box center [111, 163] width 17 height 8
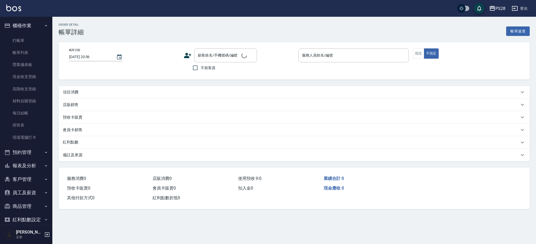
type input "2025/08/10 16:21"
checkbox input "true"
type input "Sandy-9"
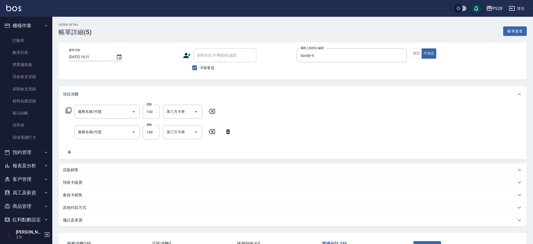
type input "洗髮(100)"
type input "單剪(250)"
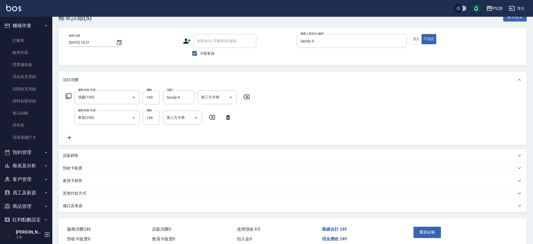
scroll to position [15, 0]
click at [192, 97] on button "Clear" at bounding box center [188, 96] width 7 height 7
type input "吳紫婷-15"
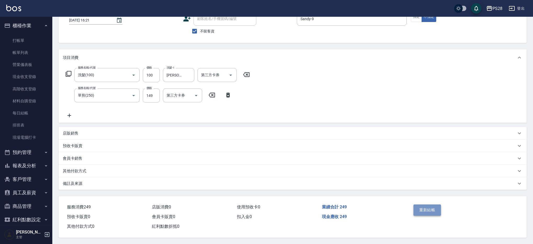
click at [430, 209] on button "重新結帳" at bounding box center [428, 209] width 28 height 11
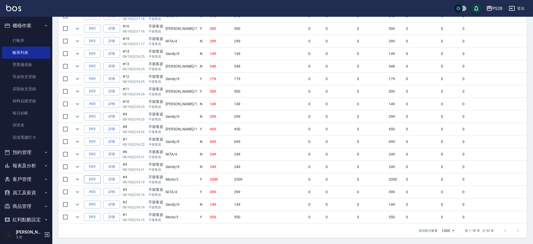
scroll to position [441, 0]
click at [81, 150] on button "expand row" at bounding box center [78, 154] width 8 height 8
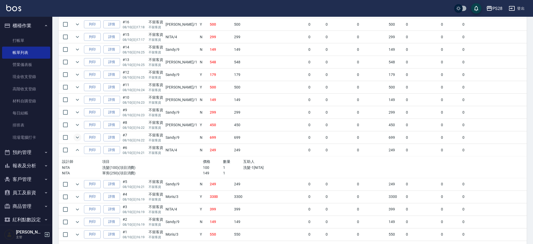
click at [75, 136] on icon "expand row" at bounding box center [77, 137] width 6 height 6
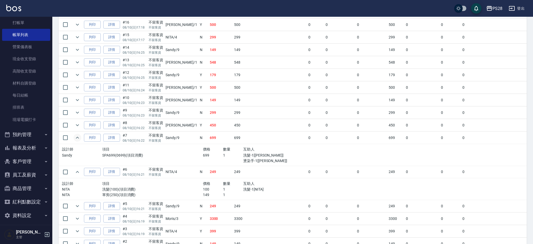
scroll to position [21, 0]
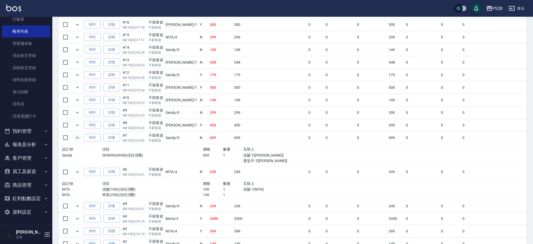
click at [31, 171] on button "員工及薪資" at bounding box center [26, 172] width 48 height 14
click at [31, 184] on link "員工列表" at bounding box center [26, 186] width 48 height 12
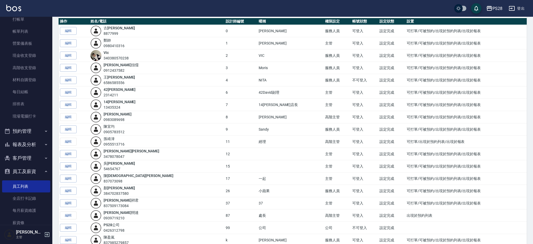
scroll to position [43, 0]
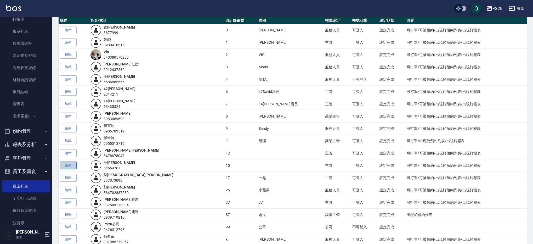
click at [73, 165] on link "編輯" at bounding box center [68, 165] width 17 height 8
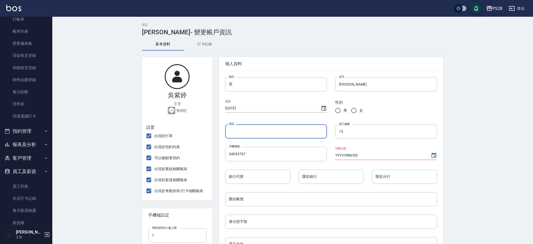
click at [268, 132] on input "暱稱" at bounding box center [276, 131] width 102 height 14
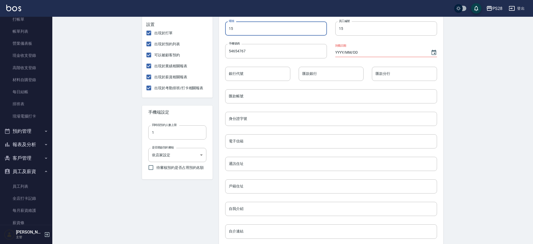
scroll to position [173, 0]
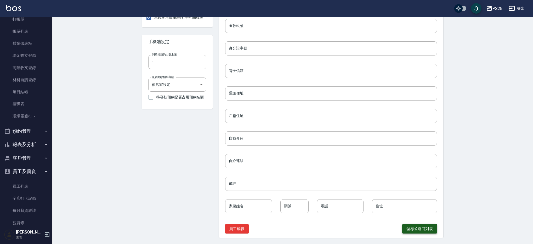
type input "15"
click at [418, 228] on button "儲存並返回列表" at bounding box center [419, 229] width 35 height 10
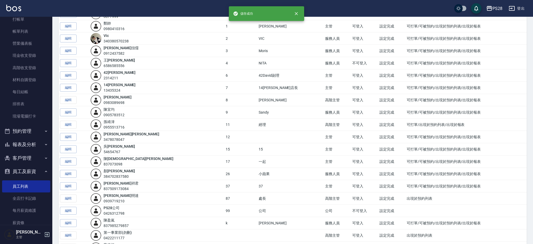
scroll to position [60, 0]
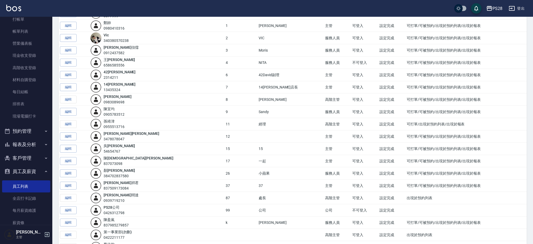
click at [73, 135] on link "編輯" at bounding box center [68, 136] width 17 height 8
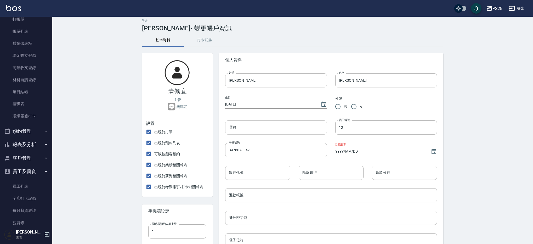
scroll to position [5, 0]
click at [288, 127] on input "暱稱" at bounding box center [276, 127] width 102 height 14
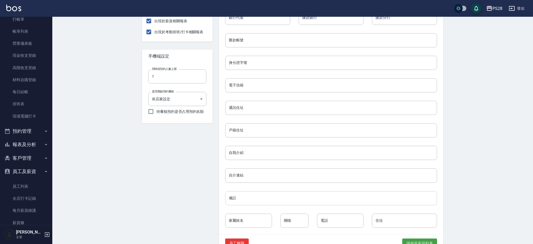
scroll to position [173, 0]
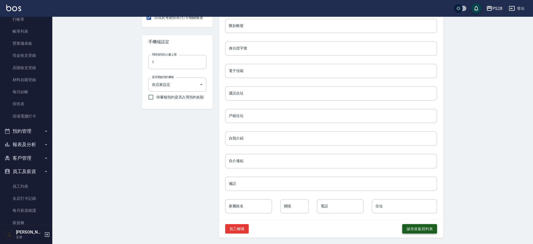
type input "12"
click at [412, 228] on button "儲存並返回列表" at bounding box center [419, 229] width 35 height 10
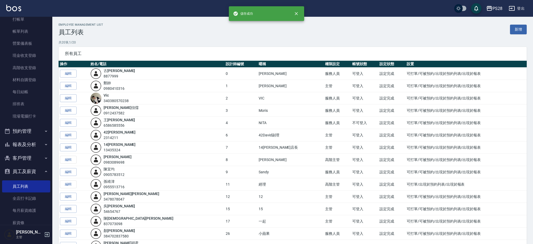
drag, startPoint x: 24, startPoint y: 32, endPoint x: 186, endPoint y: 196, distance: 230.3
click at [24, 32] on link "帳單列表" at bounding box center [26, 31] width 48 height 12
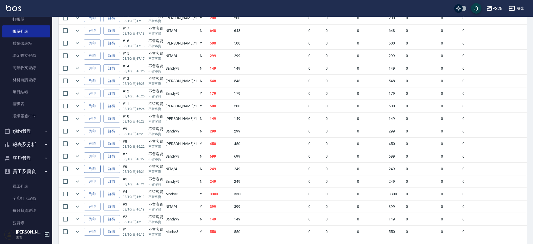
scroll to position [441, 0]
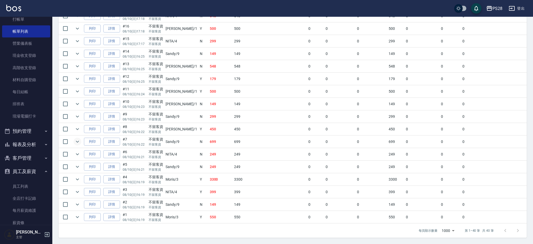
click at [76, 138] on icon "expand row" at bounding box center [77, 141] width 6 height 6
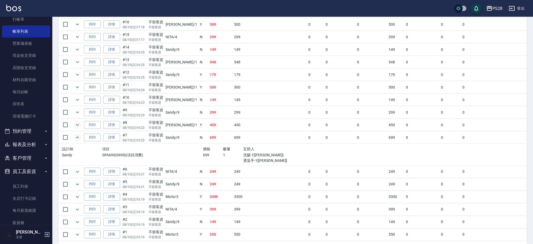
click at [80, 123] on icon "expand row" at bounding box center [77, 125] width 6 height 6
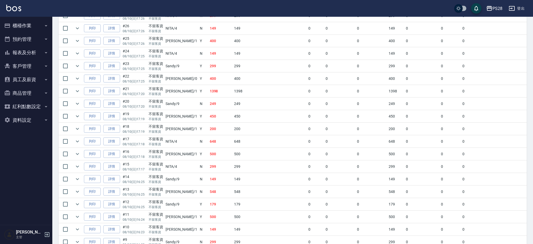
scroll to position [441, 0]
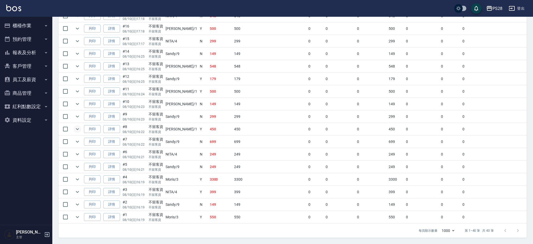
click at [79, 126] on icon "expand row" at bounding box center [77, 129] width 6 height 6
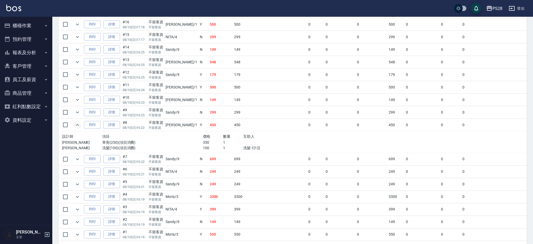
click at [81, 157] on td at bounding box center [77, 159] width 10 height 12
click at [80, 158] on icon "expand row" at bounding box center [77, 159] width 6 height 6
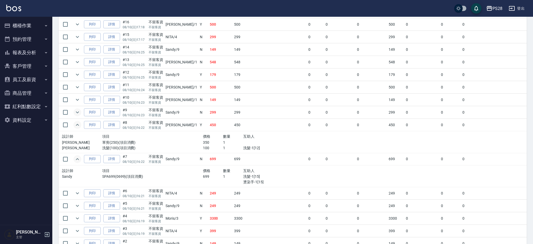
click at [80, 112] on icon "expand row" at bounding box center [77, 112] width 6 height 6
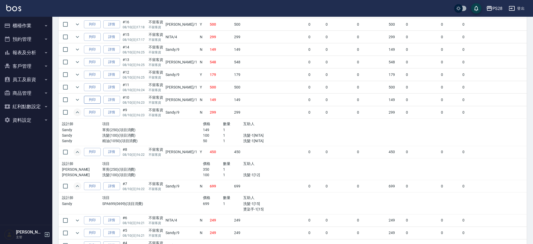
scroll to position [447, 0]
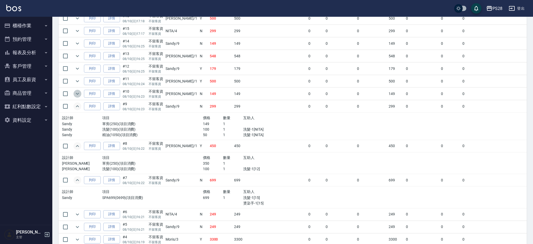
click at [80, 96] on icon "expand row" at bounding box center [77, 94] width 6 height 6
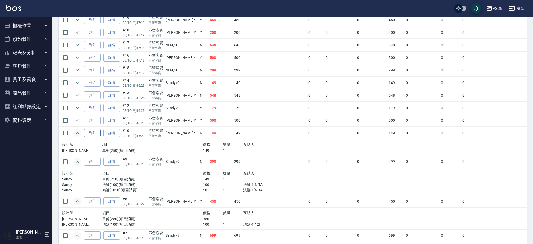
scroll to position [397, 0]
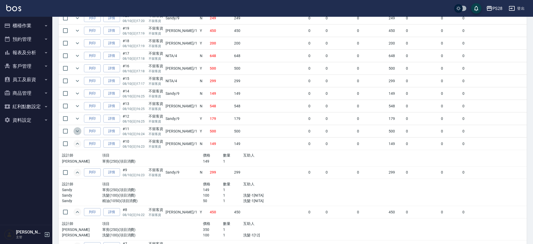
click at [79, 130] on icon "expand row" at bounding box center [77, 131] width 6 height 6
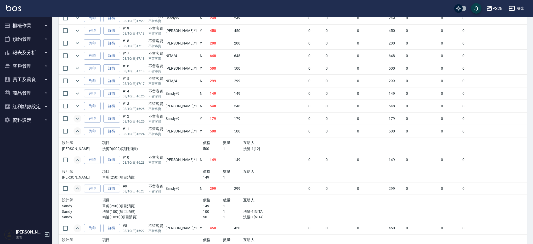
click at [80, 117] on icon "expand row" at bounding box center [77, 118] width 6 height 6
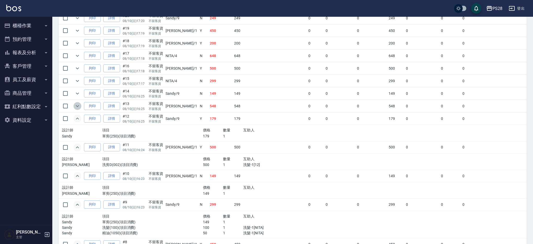
click at [79, 102] on button "expand row" at bounding box center [78, 106] width 8 height 8
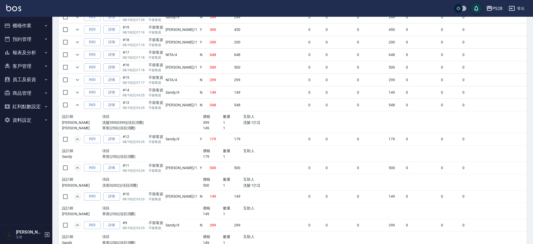
scroll to position [398, 0]
click at [77, 93] on icon "expand row" at bounding box center [77, 92] width 6 height 6
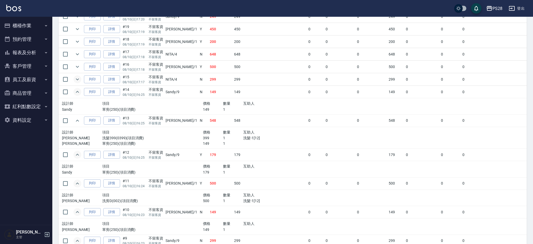
click at [78, 76] on button "expand row" at bounding box center [78, 79] width 8 height 8
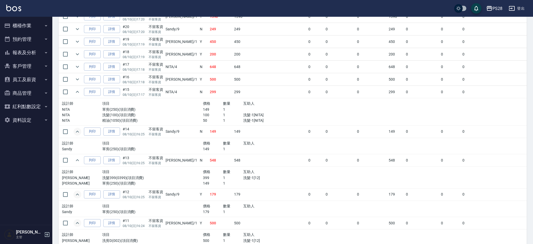
scroll to position [381, 0]
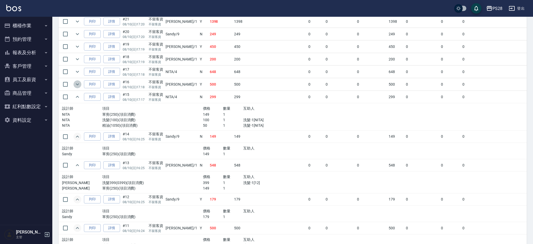
click at [76, 84] on icon "expand row" at bounding box center [77, 84] width 6 height 6
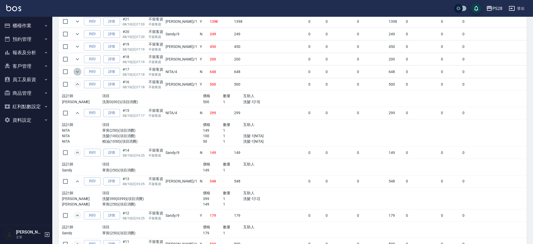
click at [76, 69] on icon "expand row" at bounding box center [77, 72] width 6 height 6
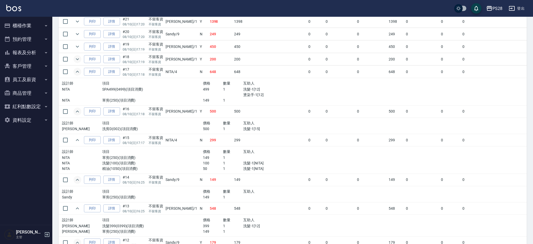
click at [79, 57] on icon "expand row" at bounding box center [77, 59] width 6 height 6
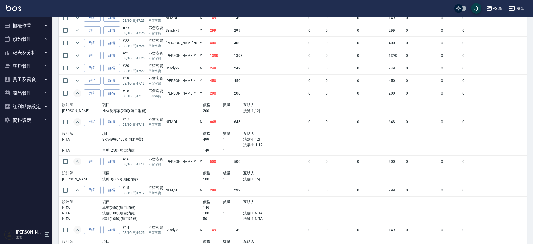
scroll to position [346, 0]
click at [76, 80] on icon "expand row" at bounding box center [77, 81] width 3 height 2
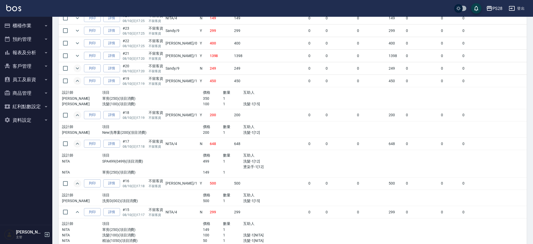
click at [76, 68] on icon "expand row" at bounding box center [77, 68] width 6 height 6
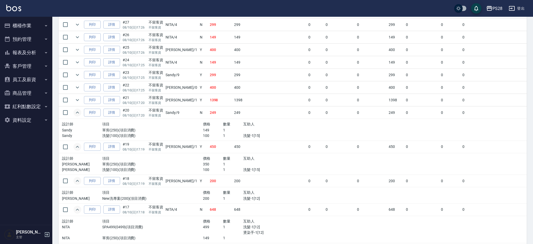
scroll to position [300, 0]
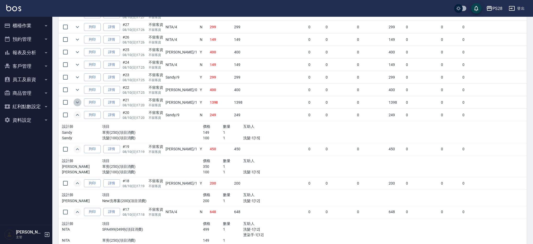
click at [77, 103] on icon "expand row" at bounding box center [77, 102] width 6 height 6
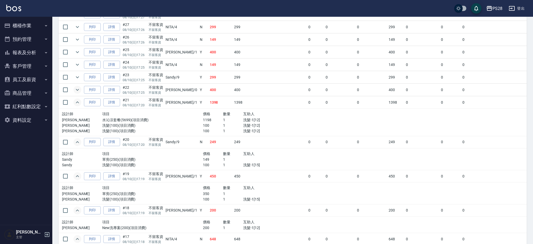
click at [76, 88] on icon "expand row" at bounding box center [77, 90] width 6 height 6
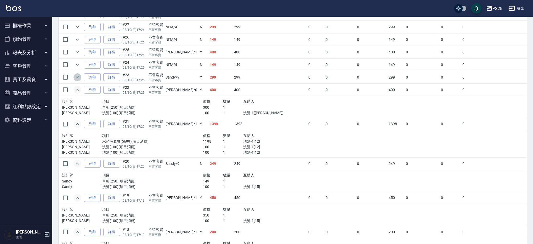
click at [77, 76] on icon "expand row" at bounding box center [77, 77] width 6 height 6
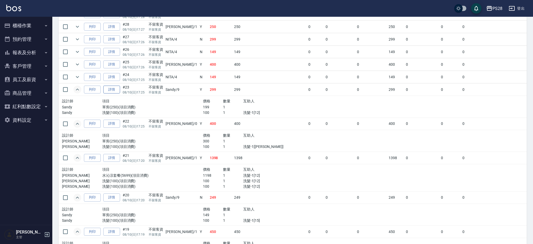
scroll to position [287, 0]
click at [83, 79] on td "列印" at bounding box center [92, 77] width 19 height 12
click at [77, 78] on icon "expand row" at bounding box center [77, 78] width 3 height 2
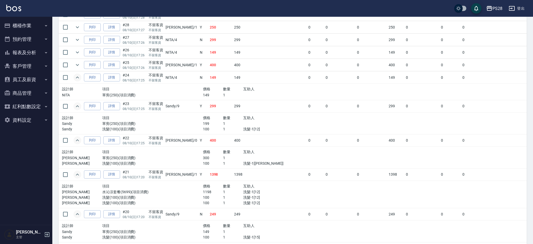
click at [81, 68] on td at bounding box center [77, 65] width 10 height 12
click at [76, 65] on icon "expand row" at bounding box center [77, 65] width 6 height 6
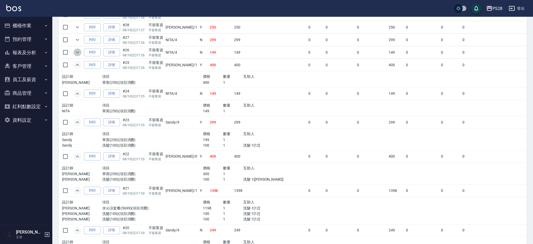
click at [76, 52] on icon "expand row" at bounding box center [77, 53] width 3 height 2
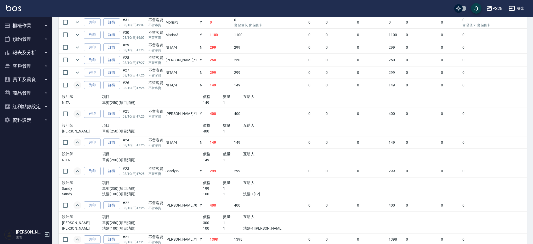
scroll to position [250, 0]
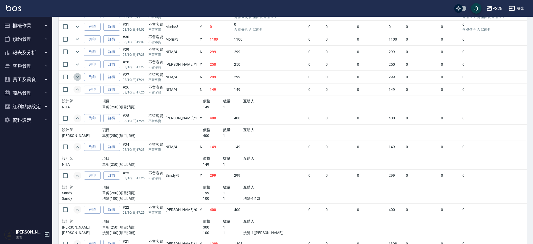
click at [80, 77] on icon "expand row" at bounding box center [77, 77] width 6 height 6
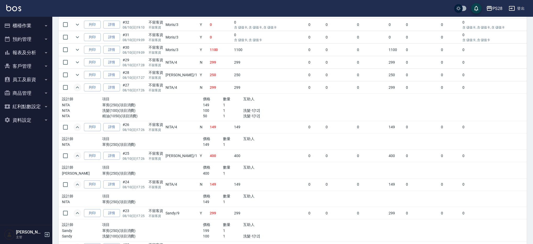
scroll to position [237, 0]
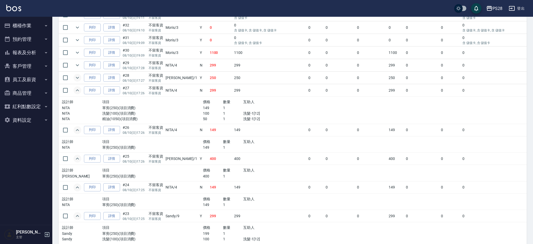
click at [79, 79] on icon "expand row" at bounding box center [77, 78] width 6 height 6
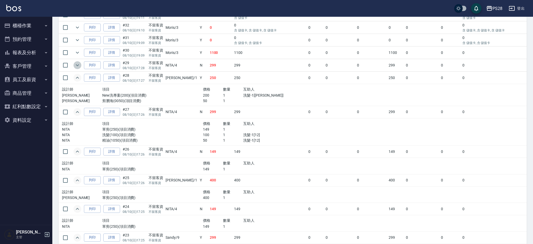
click at [77, 65] on icon "expand row" at bounding box center [77, 65] width 3 height 2
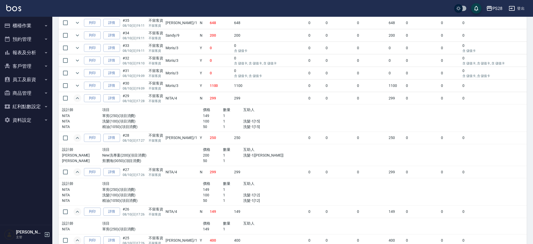
scroll to position [203, 0]
click at [80, 85] on icon "expand row" at bounding box center [77, 86] width 6 height 6
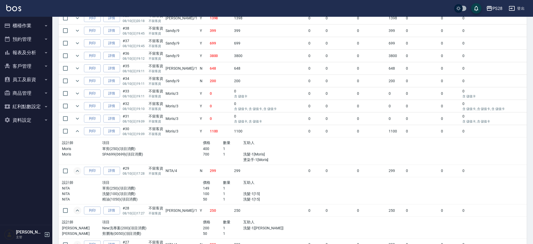
scroll to position [158, 0]
click at [79, 115] on icon "expand row" at bounding box center [77, 118] width 6 height 6
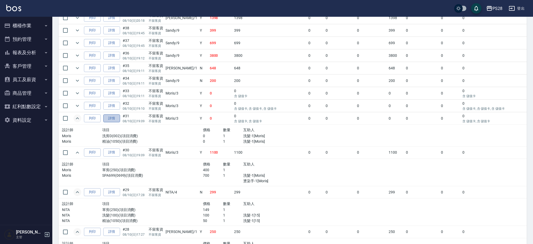
click at [119, 120] on link "詳情" at bounding box center [111, 118] width 17 height 8
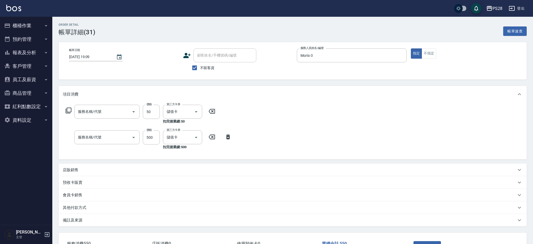
type input "2025/08/10 19:09"
checkbox input "true"
type input "Moris-3"
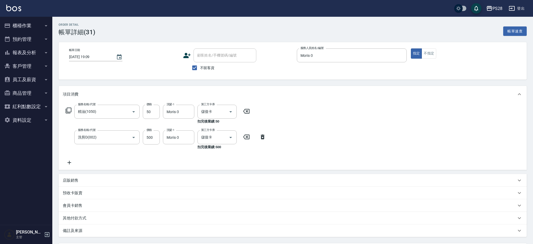
type input "精油(1050)"
type input "洗剪D(002)"
drag, startPoint x: 251, startPoint y: 109, endPoint x: 239, endPoint y: 129, distance: 23.7
click at [251, 109] on icon at bounding box center [246, 111] width 13 height 6
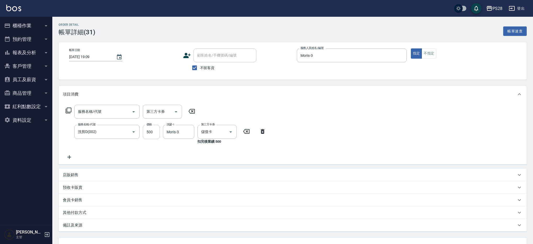
click at [153, 132] on input "500" at bounding box center [151, 132] width 17 height 14
type input "550"
type input "M"
type input "Moris-3"
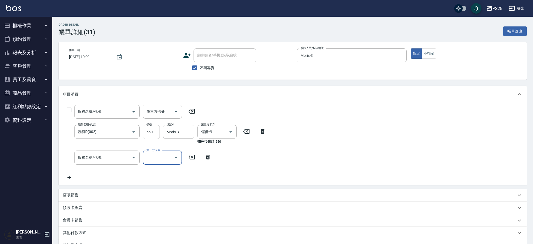
scroll to position [63, 0]
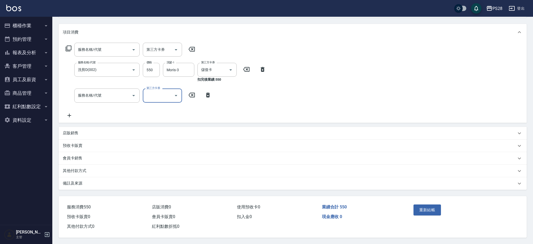
click at [422, 209] on button "重新結帳" at bounding box center [428, 209] width 28 height 11
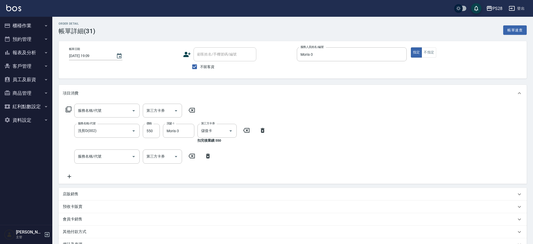
scroll to position [17, 0]
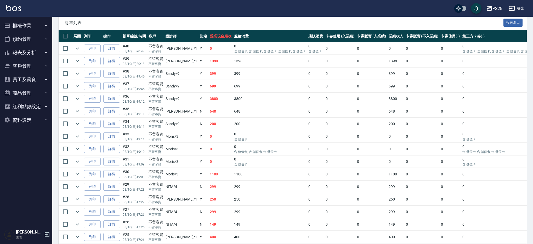
scroll to position [0, 1]
click at [77, 148] on icon "expand row" at bounding box center [77, 149] width 6 height 6
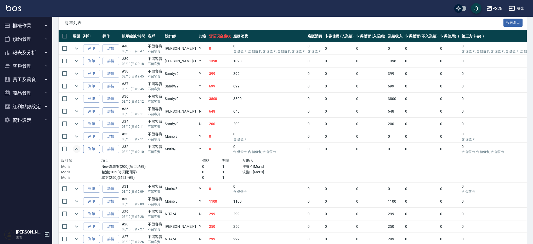
scroll to position [0, 0]
click at [120, 151] on link "詳情" at bounding box center [111, 149] width 17 height 8
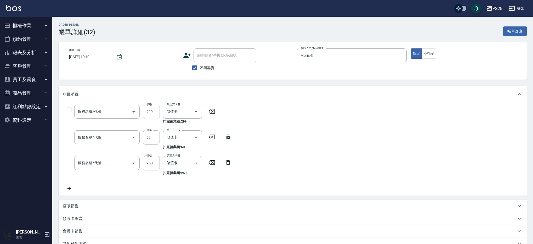
type input "2025/08/10 19:10"
checkbox input "true"
type input "Moris-3"
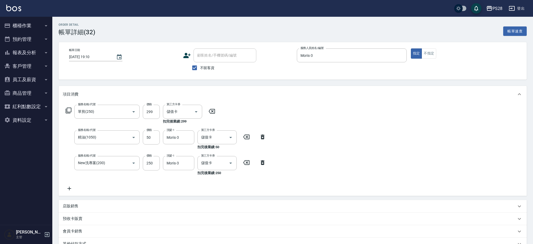
type input "單剪(250)"
type input "精油(1050)"
type input "New洗專案(200)"
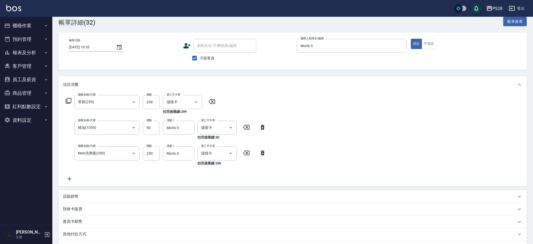
scroll to position [12, 0]
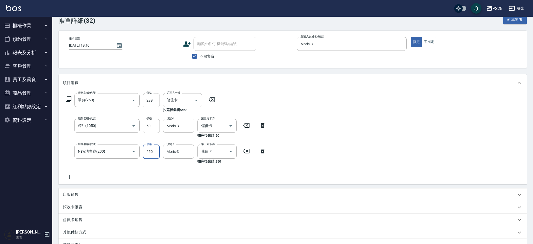
click at [149, 151] on input "250" at bounding box center [151, 151] width 17 height 14
click at [150, 152] on input "250" at bounding box center [151, 151] width 17 height 14
type input "280"
type input "M"
type input "Moris-3"
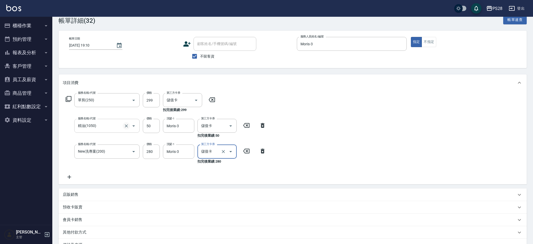
click at [126, 126] on icon "Clear" at bounding box center [126, 125] width 3 height 3
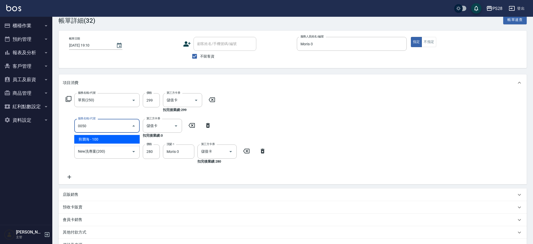
type input "剪瀏海(0050)"
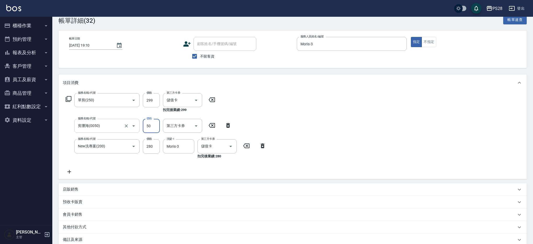
type input "50"
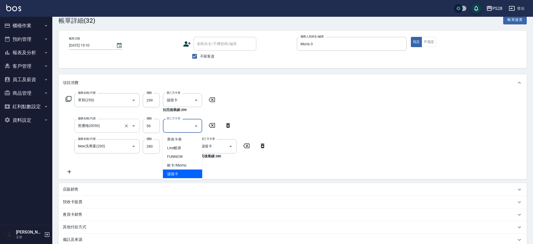
type input "儲值卡"
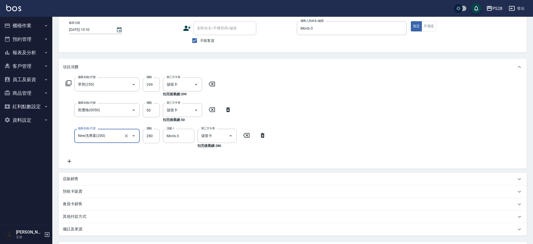
scroll to position [27, 0]
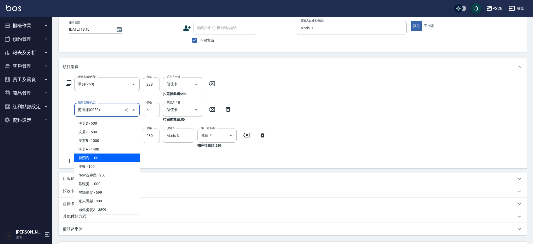
drag, startPoint x: 116, startPoint y: 111, endPoint x: 122, endPoint y: 111, distance: 6.8
click at [116, 112] on input "剪瀏海(0050)" at bounding box center [100, 109] width 46 height 9
click at [129, 110] on button "Clear" at bounding box center [126, 109] width 7 height 7
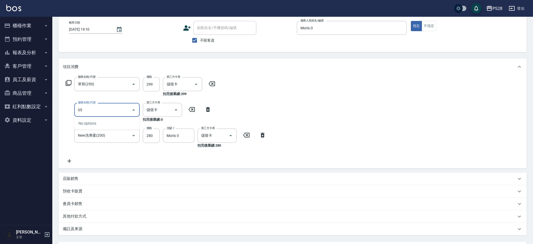
type input "0"
type input "精油(1050)"
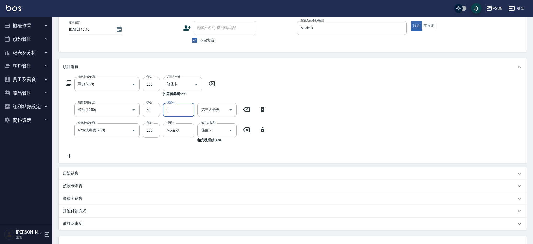
type input "Moris-3"
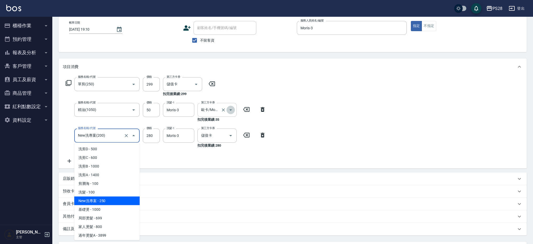
click at [233, 108] on icon "Open" at bounding box center [231, 110] width 6 height 6
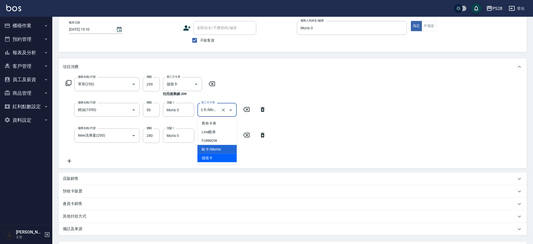
click at [228, 158] on span "儲值卡" at bounding box center [217, 158] width 39 height 9
type input "儲值卡"
click at [125, 82] on icon "Clear" at bounding box center [126, 84] width 5 height 5
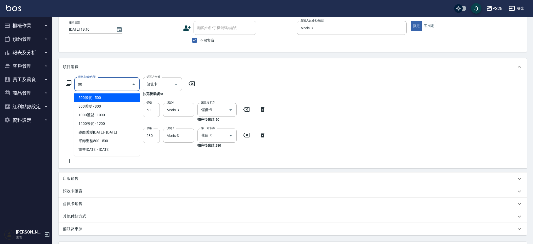
type input "0"
type input "洗髮(100)"
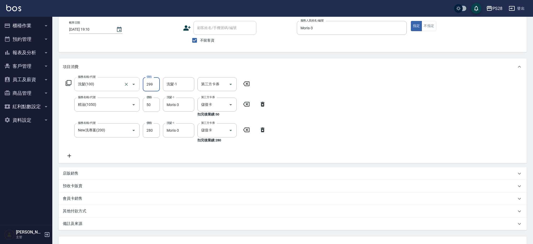
type input "299"
type input "1"
type input "Moris-3"
type input "儲值卡"
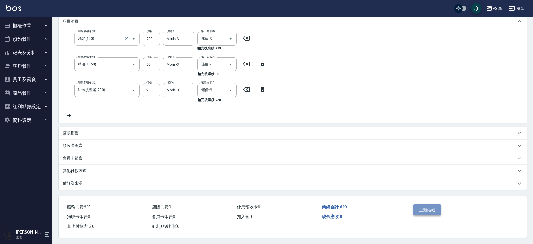
click at [424, 206] on button "重新結帳" at bounding box center [428, 209] width 28 height 11
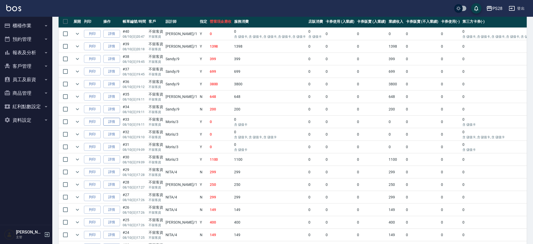
scroll to position [0, 1]
click at [105, 121] on link "詳情" at bounding box center [111, 122] width 17 height 8
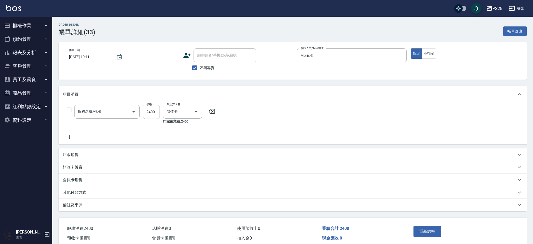
type input "2025/08/10 19:11"
checkbox input "true"
type input "Moris-3"
type input "染髮(501)"
click at [149, 111] on input "2400" at bounding box center [151, 112] width 17 height 14
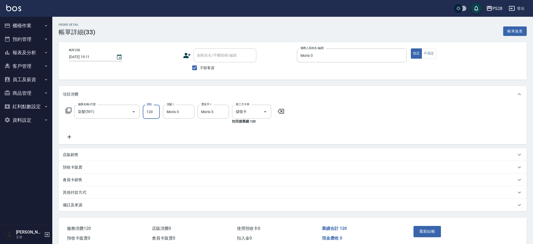
click at [154, 112] on input "120" at bounding box center [151, 112] width 17 height 14
type input "1200"
type input "M"
type input "Moris-3"
type input "M"
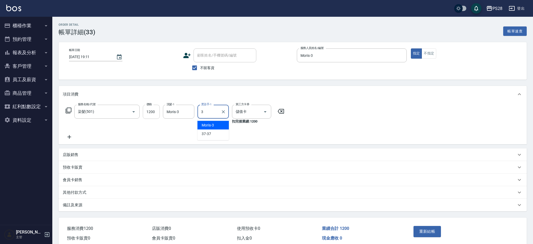
type input "Moris-3"
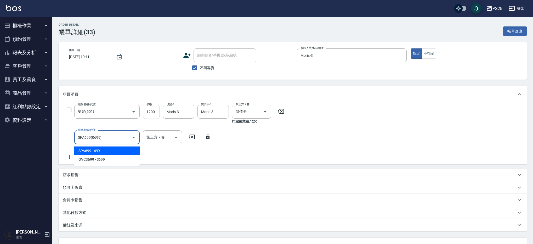
type input "SPA699(0699)"
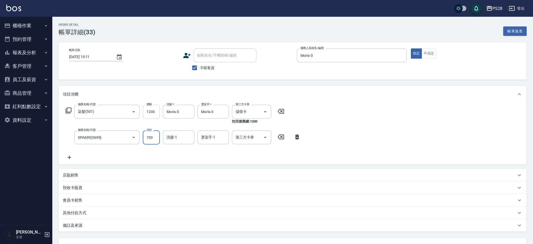
type input "700"
click at [171, 135] on input "洗髮-1" at bounding box center [178, 137] width 27 height 9
type input "Moris-3"
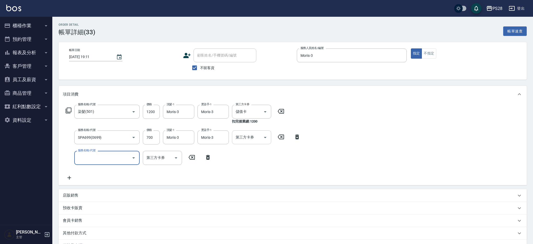
click at [268, 138] on icon "Open" at bounding box center [265, 137] width 6 height 6
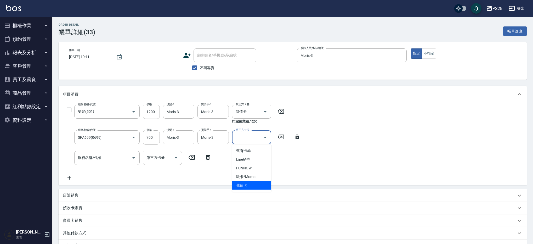
drag, startPoint x: 244, startPoint y: 186, endPoint x: 163, endPoint y: 186, distance: 80.9
click at [244, 186] on span "儲值卡" at bounding box center [251, 185] width 39 height 9
type input "儲值卡"
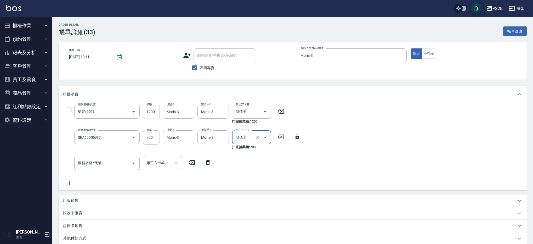
click at [90, 163] on input "服務名稱/代號" at bounding box center [103, 162] width 53 height 9
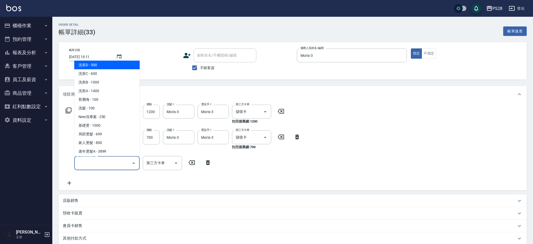
type input "3"
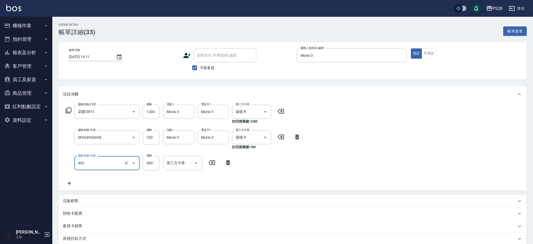
type input "500護髮(403)"
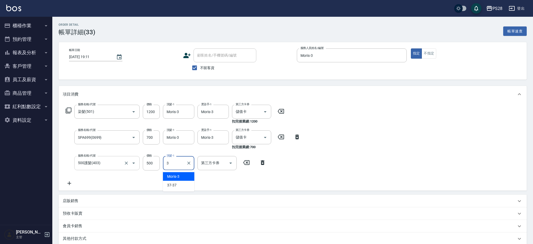
type input "Moris-3"
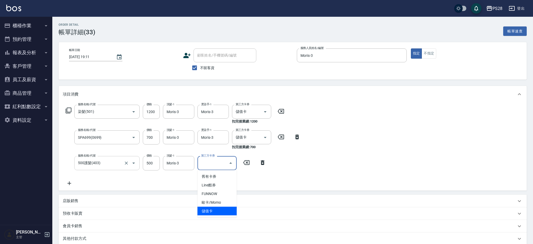
type input "儲值卡"
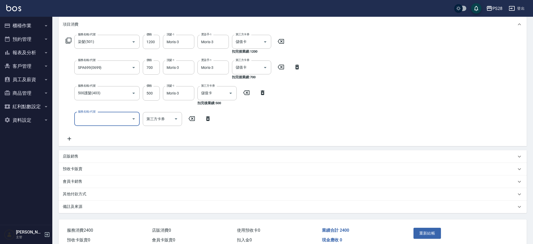
scroll to position [94, 0]
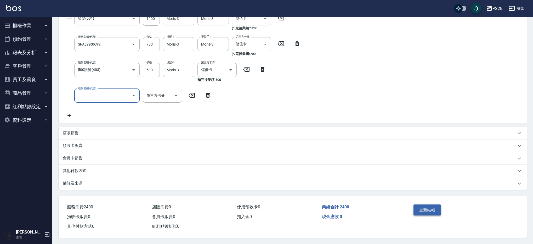
click at [422, 206] on button "重新結帳" at bounding box center [428, 209] width 28 height 11
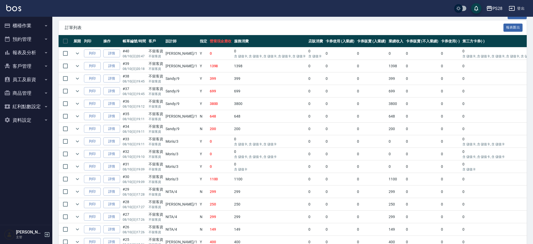
scroll to position [110, 0]
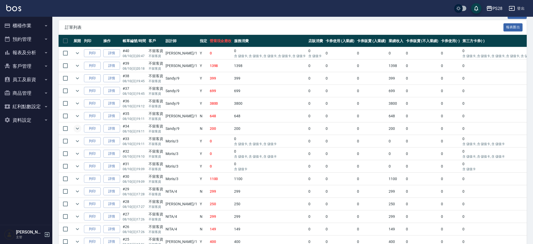
click at [77, 126] on icon "expand row" at bounding box center [77, 128] width 6 height 6
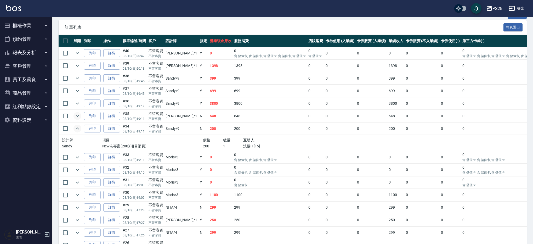
click at [80, 115] on td at bounding box center [77, 116] width 10 height 12
click at [78, 115] on icon "expand row" at bounding box center [77, 116] width 6 height 6
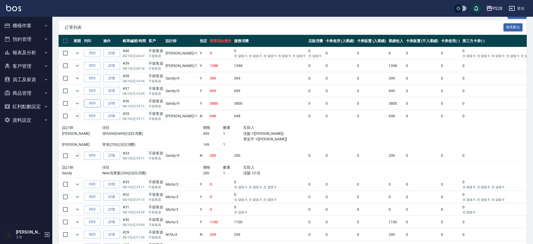
drag, startPoint x: 80, startPoint y: 103, endPoint x: 86, endPoint y: 103, distance: 5.2
click at [80, 103] on icon "expand row" at bounding box center [77, 103] width 6 height 6
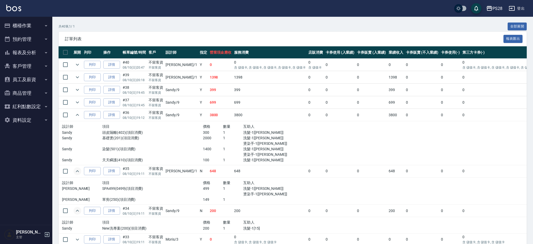
scroll to position [98, 0]
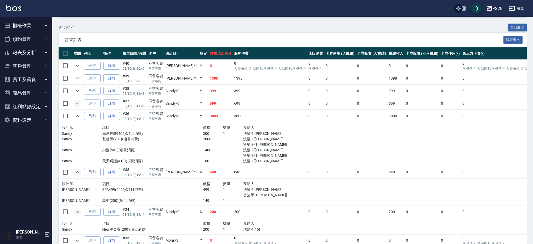
click at [75, 100] on icon "expand row" at bounding box center [77, 103] width 6 height 6
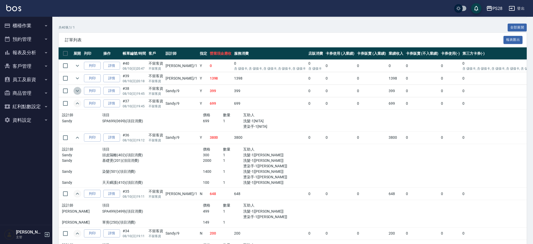
click at [76, 90] on icon "expand row" at bounding box center [77, 91] width 3 height 2
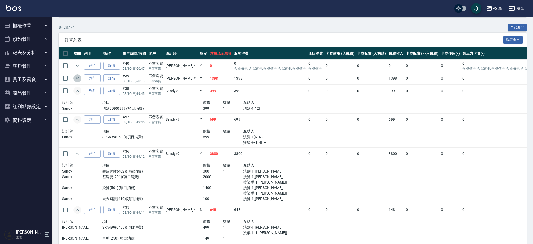
click at [79, 78] on icon "expand row" at bounding box center [77, 78] width 6 height 6
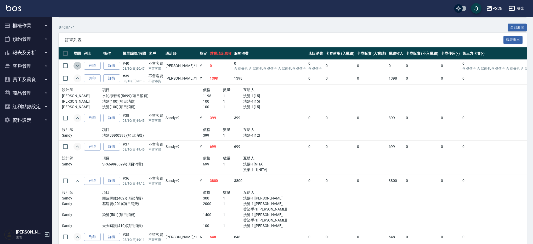
click at [80, 66] on icon "expand row" at bounding box center [77, 66] width 6 height 6
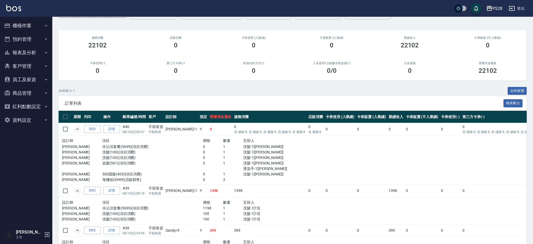
scroll to position [0, 0]
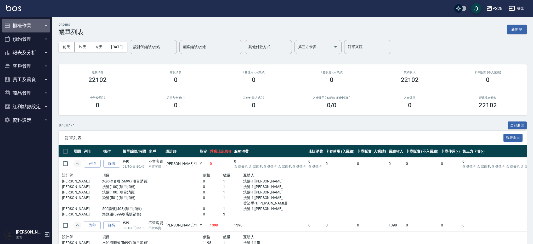
click at [30, 26] on button "櫃檯作業" at bounding box center [26, 26] width 48 height 14
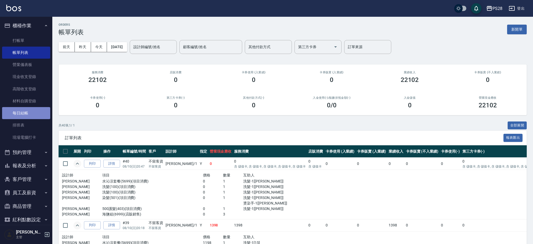
click at [33, 112] on link "每日結帳" at bounding box center [26, 113] width 48 height 12
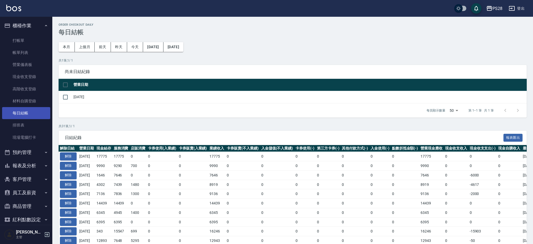
click at [33, 112] on link "每日結帳" at bounding box center [26, 113] width 48 height 12
click at [62, 98] on input "checkbox" at bounding box center [65, 97] width 11 height 11
checkbox input "true"
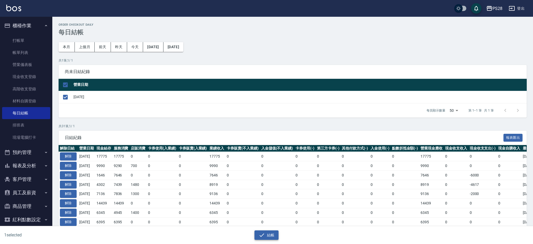
click at [269, 233] on button "結帳" at bounding box center [267, 235] width 24 height 10
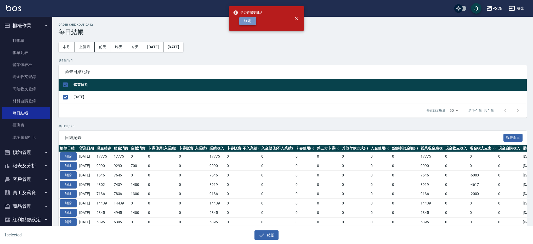
click at [242, 21] on button "確定" at bounding box center [247, 21] width 17 height 8
checkbox input "false"
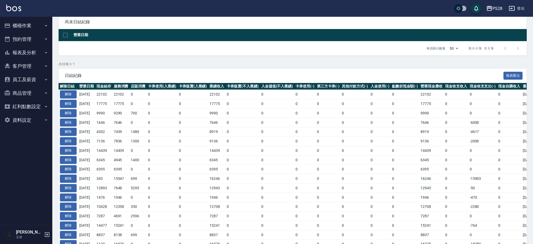
scroll to position [64, 0]
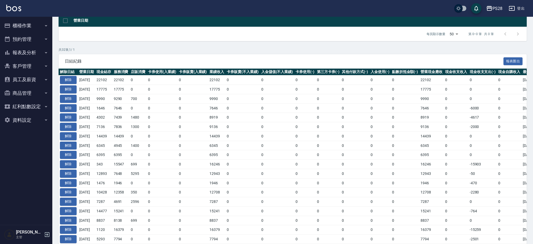
click at [27, 49] on button "報表及分析" at bounding box center [26, 53] width 48 height 14
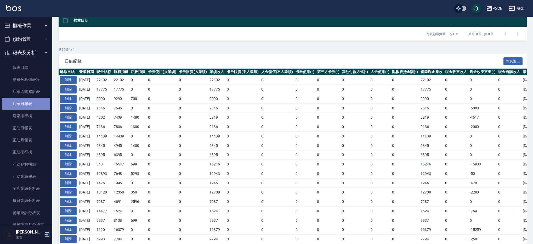
click at [33, 104] on link "店家日報表" at bounding box center [26, 104] width 48 height 12
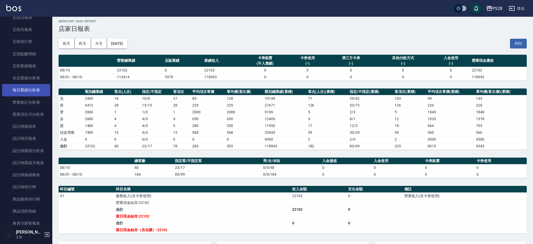
scroll to position [118, 0]
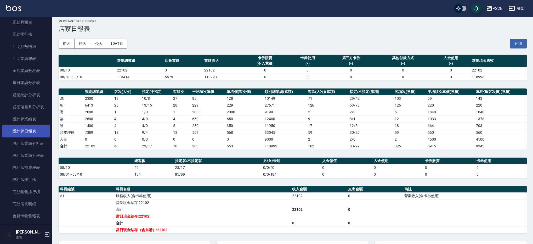
click at [37, 133] on link "設計師日報表" at bounding box center [26, 131] width 48 height 12
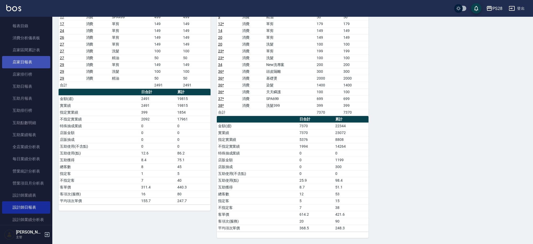
scroll to position [42, 0]
click at [32, 63] on link "店家日報表" at bounding box center [26, 61] width 48 height 12
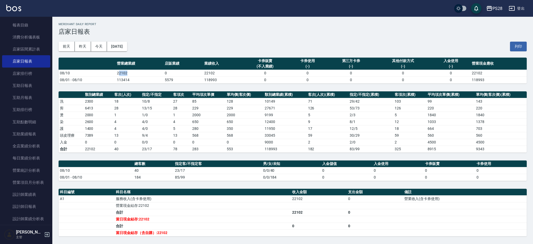
drag, startPoint x: 118, startPoint y: 71, endPoint x: 131, endPoint y: 72, distance: 13.1
click at [127, 70] on td "22102" at bounding box center [140, 73] width 48 height 7
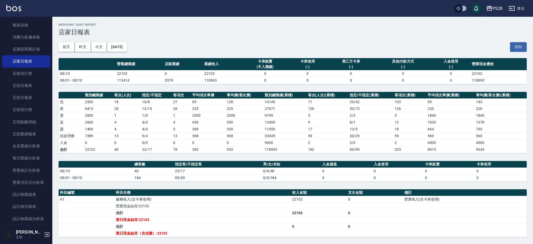
click at [132, 72] on td "22102" at bounding box center [140, 73] width 48 height 7
drag, startPoint x: 132, startPoint y: 72, endPoint x: 109, endPoint y: 72, distance: 22.5
click at [109, 72] on tr "08/10 22102 0 22102 0 0 0 0 0 22102" at bounding box center [293, 73] width 468 height 7
click at [109, 72] on td "08/10" at bounding box center [87, 73] width 57 height 7
drag, startPoint x: 109, startPoint y: 72, endPoint x: 128, endPoint y: 73, distance: 19.4
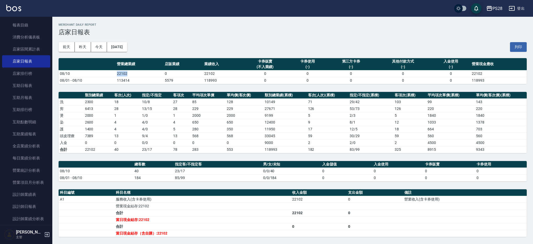
click at [128, 73] on tr "08/10 22102 0 22102 0 0 0 0 0 22102" at bounding box center [293, 73] width 468 height 7
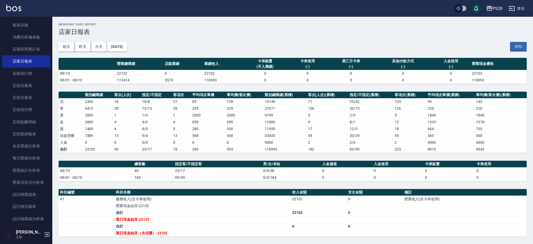
click at [129, 73] on td "22102" at bounding box center [140, 73] width 48 height 7
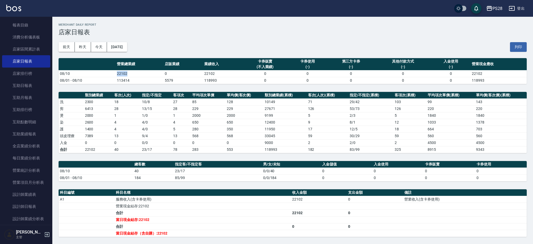
drag, startPoint x: 129, startPoint y: 73, endPoint x: 108, endPoint y: 74, distance: 20.7
click at [108, 74] on tr "08/10 22102 0 22102 0 0 0 0 0 22102" at bounding box center [293, 73] width 468 height 7
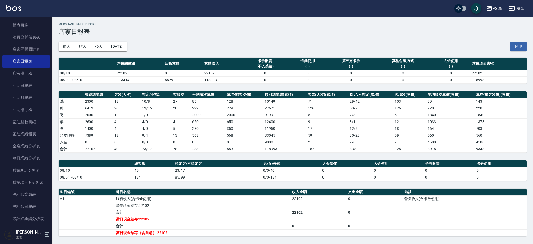
drag, startPoint x: 108, startPoint y: 74, endPoint x: 115, endPoint y: 74, distance: 6.3
click at [115, 73] on td "08/10" at bounding box center [87, 73] width 57 height 7
drag, startPoint x: 121, startPoint y: 74, endPoint x: 150, endPoint y: 75, distance: 28.5
click at [122, 74] on td "22102" at bounding box center [140, 73] width 48 height 7
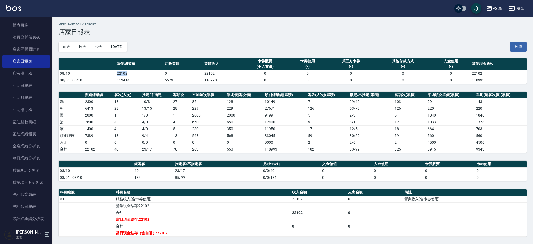
drag, startPoint x: 111, startPoint y: 70, endPoint x: 106, endPoint y: 70, distance: 5.0
click at [106, 70] on tr "08/10 22102 0 22102 0 0 0 0 0 22102" at bounding box center [293, 73] width 468 height 7
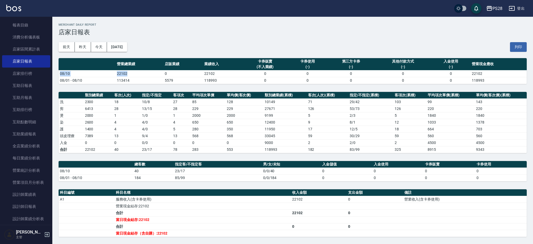
drag, startPoint x: 106, startPoint y: 70, endPoint x: 105, endPoint y: 73, distance: 2.7
click at [106, 70] on td "08/10" at bounding box center [87, 73] width 57 height 7
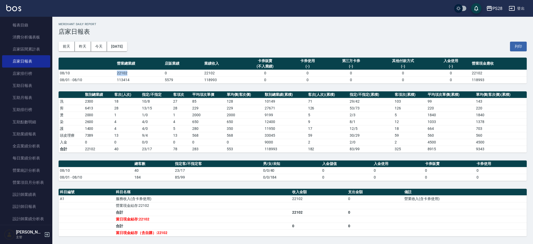
drag, startPoint x: 105, startPoint y: 73, endPoint x: 149, endPoint y: 73, distance: 43.7
click at [153, 72] on tr "08/10 22102 0 22102 0 0 0 0 0 22102" at bounding box center [293, 73] width 468 height 7
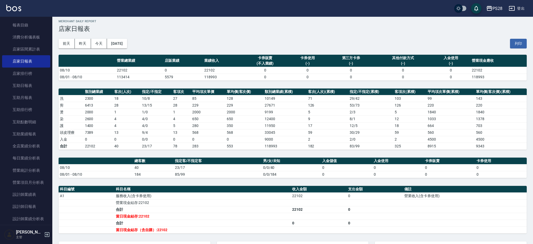
drag, startPoint x: 143, startPoint y: 72, endPoint x: 132, endPoint y: 72, distance: 11.0
click at [141, 72] on td "22102" at bounding box center [140, 70] width 48 height 7
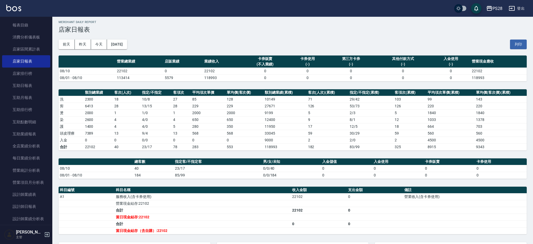
click at [107, 71] on td "08/10" at bounding box center [87, 71] width 57 height 7
drag, startPoint x: 107, startPoint y: 71, endPoint x: 115, endPoint y: 72, distance: 8.1
click at [107, 71] on td "08/10" at bounding box center [87, 71] width 57 height 7
drag, startPoint x: 122, startPoint y: 71, endPoint x: 141, endPoint y: 70, distance: 18.9
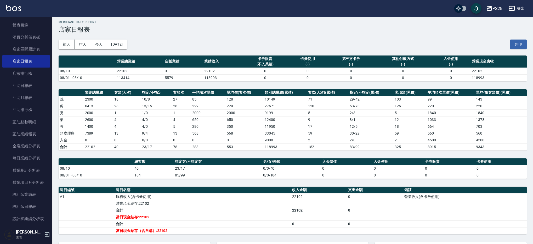
click at [123, 71] on td "22102" at bounding box center [140, 71] width 48 height 7
drag, startPoint x: 141, startPoint y: 70, endPoint x: 121, endPoint y: 70, distance: 19.4
click at [121, 70] on td "22102" at bounding box center [140, 71] width 48 height 7
click at [108, 71] on td "08/10" at bounding box center [87, 71] width 57 height 7
drag, startPoint x: 108, startPoint y: 71, endPoint x: 132, endPoint y: 70, distance: 24.1
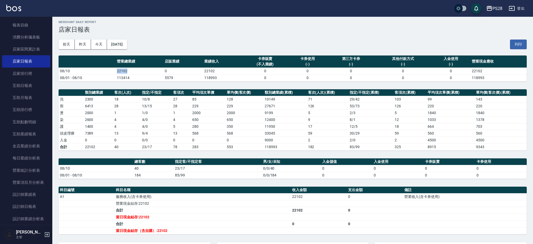
click at [132, 70] on tr "08/10 22102 0 22102 0 0 0 0 0 22102" at bounding box center [293, 71] width 468 height 7
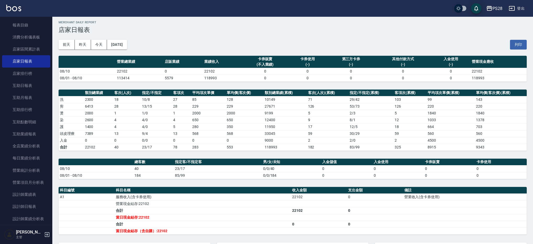
click at [132, 70] on td "22102" at bounding box center [140, 71] width 48 height 7
drag, startPoint x: 125, startPoint y: 69, endPoint x: 112, endPoint y: 69, distance: 12.8
click at [112, 69] on tr "08/10 22102 0 22102 0 0 0 0 0 22102" at bounding box center [293, 71] width 468 height 7
click at [109, 70] on td "08/10" at bounding box center [87, 71] width 57 height 7
drag, startPoint x: 129, startPoint y: 70, endPoint x: 134, endPoint y: 70, distance: 5.2
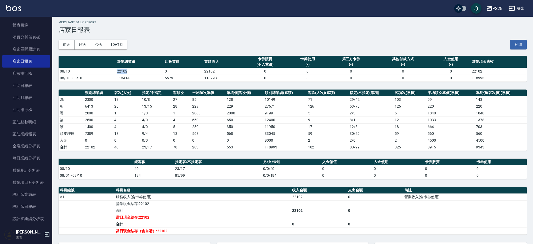
click at [134, 70] on tr "08/10 22102 0 22102 0 0 0 0 0 22102" at bounding box center [293, 71] width 468 height 7
click at [134, 70] on td "22102" at bounding box center [140, 71] width 48 height 7
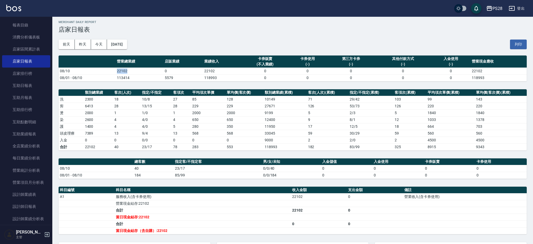
drag, startPoint x: 134, startPoint y: 70, endPoint x: 106, endPoint y: 70, distance: 27.5
click at [114, 70] on tr "08/10 22102 0 22102 0 0 0 0 0 22102" at bounding box center [293, 71] width 468 height 7
click at [106, 70] on td "08/10" at bounding box center [87, 71] width 57 height 7
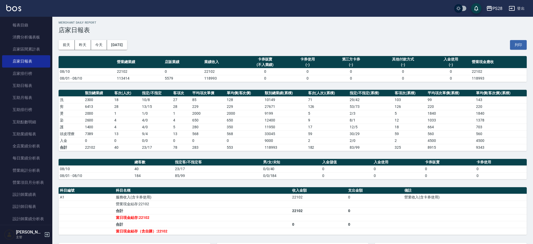
scroll to position [2, 0]
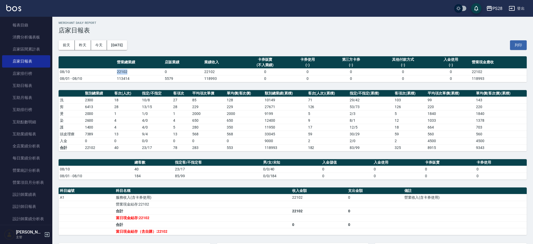
drag, startPoint x: 107, startPoint y: 70, endPoint x: 129, endPoint y: 71, distance: 22.0
click at [129, 71] on tr "08/10 22102 0 22102 0 0 0 0 0 22102" at bounding box center [293, 71] width 468 height 7
click at [132, 71] on td "22102" at bounding box center [140, 71] width 48 height 7
drag, startPoint x: 131, startPoint y: 71, endPoint x: 117, endPoint y: 71, distance: 13.9
click at [117, 71] on td "22102" at bounding box center [140, 71] width 48 height 7
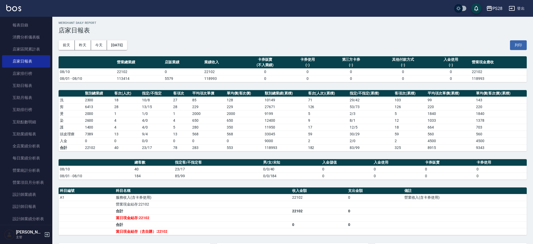
click at [113, 71] on td "08/10" at bounding box center [87, 71] width 57 height 7
drag, startPoint x: 113, startPoint y: 71, endPoint x: 136, endPoint y: 70, distance: 22.3
click at [136, 70] on tr "08/10 22102 0 22102 0 0 0 0 0 22102" at bounding box center [293, 71] width 468 height 7
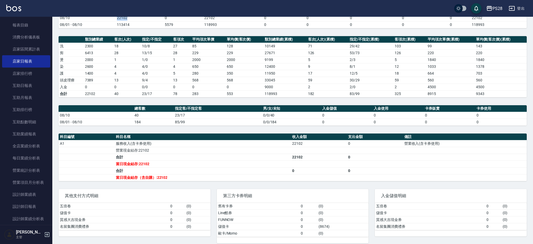
scroll to position [0, 0]
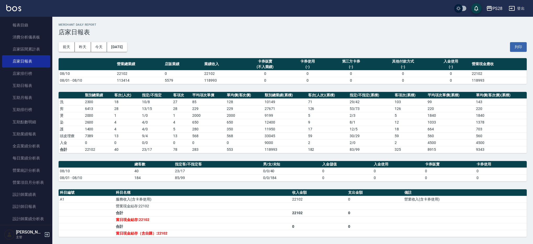
drag, startPoint x: 110, startPoint y: 73, endPoint x: 113, endPoint y: 74, distance: 3.2
click at [113, 74] on td "08/10" at bounding box center [87, 73] width 57 height 7
click at [114, 74] on td "08/10" at bounding box center [87, 73] width 57 height 7
click at [124, 75] on td "22102" at bounding box center [140, 73] width 48 height 7
drag, startPoint x: 135, startPoint y: 75, endPoint x: 101, endPoint y: 74, distance: 34.3
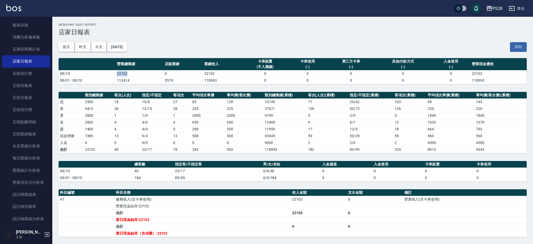
click at [101, 74] on tr "08/10 22102 0 22102 0 0 0 0 0 22102" at bounding box center [293, 73] width 468 height 7
click at [101, 74] on td "08/10" at bounding box center [87, 73] width 57 height 7
drag, startPoint x: 103, startPoint y: 74, endPoint x: 134, endPoint y: 73, distance: 31.1
click at [134, 73] on tr "08/10 22102 0 22102 0 0 0 0 0 22102" at bounding box center [293, 73] width 468 height 7
click at [134, 73] on td "22102" at bounding box center [140, 73] width 48 height 7
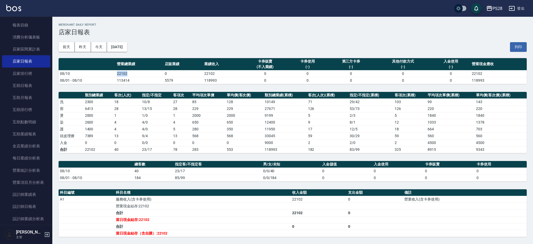
drag, startPoint x: 134, startPoint y: 73, endPoint x: 107, endPoint y: 73, distance: 27.2
click at [107, 73] on tr "08/10 22102 0 22102 0 0 0 0 0 22102" at bounding box center [293, 73] width 468 height 7
click at [107, 73] on td "08/10" at bounding box center [87, 73] width 57 height 7
drag, startPoint x: 108, startPoint y: 73, endPoint x: 128, endPoint y: 72, distance: 20.2
click at [128, 72] on tr "08/10 22102 0 22102 0 0 0 0 0 22102" at bounding box center [293, 73] width 468 height 7
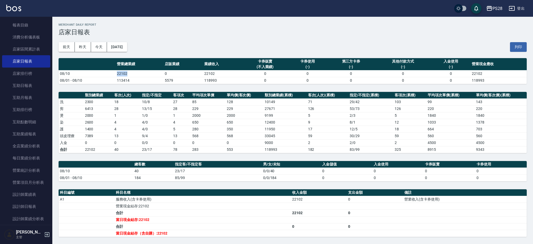
drag, startPoint x: 128, startPoint y: 72, endPoint x: 132, endPoint y: 72, distance: 3.7
click at [128, 72] on td "22102" at bounding box center [140, 73] width 48 height 7
drag, startPoint x: 132, startPoint y: 72, endPoint x: 116, endPoint y: 73, distance: 16.0
click at [118, 73] on td "22102" at bounding box center [140, 73] width 48 height 7
click at [116, 73] on td "22102" at bounding box center [140, 73] width 48 height 7
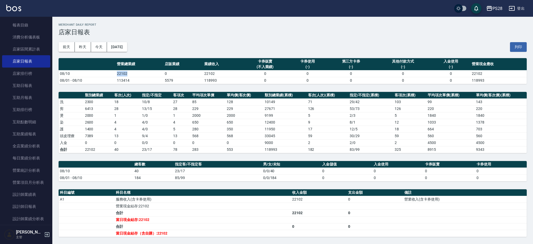
drag, startPoint x: 121, startPoint y: 72, endPoint x: 130, endPoint y: 73, distance: 8.9
click at [128, 72] on tr "08/10 22102 0 22102 0 0 0 0 0 22102" at bounding box center [293, 73] width 468 height 7
click at [130, 73] on td "22102" at bounding box center [140, 73] width 48 height 7
drag, startPoint x: 131, startPoint y: 73, endPoint x: 116, endPoint y: 72, distance: 15.4
click at [117, 72] on td "22102" at bounding box center [140, 73] width 48 height 7
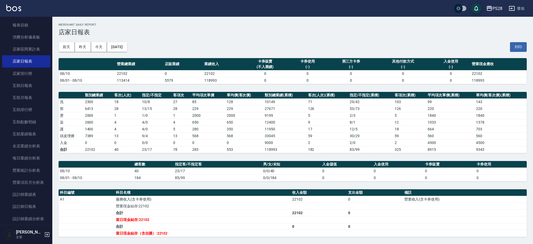
click at [114, 73] on td "08/10" at bounding box center [87, 73] width 57 height 7
drag, startPoint x: 114, startPoint y: 73, endPoint x: 124, endPoint y: 73, distance: 10.5
click at [124, 73] on tr "08/10 22102 0 22102 0 0 0 0 0 22102" at bounding box center [293, 73] width 468 height 7
click at [136, 74] on td "22102" at bounding box center [140, 73] width 48 height 7
drag, startPoint x: 136, startPoint y: 74, endPoint x: 110, endPoint y: 74, distance: 25.6
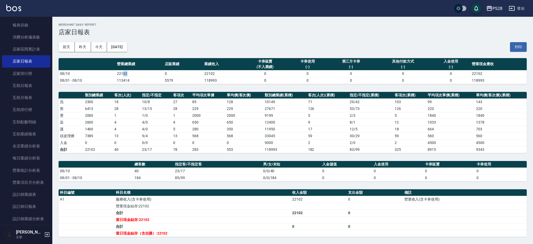
click at [122, 74] on td "22102" at bounding box center [140, 73] width 48 height 7
click at [108, 73] on td "08/10" at bounding box center [87, 73] width 57 height 7
drag, startPoint x: 115, startPoint y: 74, endPoint x: 129, endPoint y: 73, distance: 14.4
click at [128, 73] on tr "08/10 22102 0 22102 0 0 0 0 0 22102" at bounding box center [293, 73] width 468 height 7
click at [129, 73] on td "22102" at bounding box center [140, 73] width 48 height 7
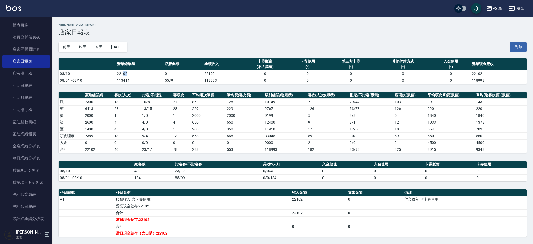
drag, startPoint x: 135, startPoint y: 74, endPoint x: 122, endPoint y: 74, distance: 13.3
click at [122, 74] on td "22102" at bounding box center [140, 73] width 48 height 7
drag, startPoint x: 121, startPoint y: 74, endPoint x: 118, endPoint y: 74, distance: 2.7
click at [120, 74] on td "22102" at bounding box center [140, 73] width 48 height 7
drag, startPoint x: 109, startPoint y: 74, endPoint x: 126, endPoint y: 73, distance: 16.5
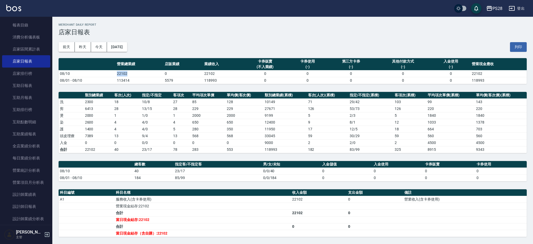
click at [126, 73] on tr "08/10 22102 0 22102 0 0 0 0 0 22102" at bounding box center [293, 73] width 468 height 7
click at [130, 74] on td "22102" at bounding box center [140, 73] width 48 height 7
drag, startPoint x: 111, startPoint y: 74, endPoint x: 133, endPoint y: 72, distance: 21.8
click at [133, 72] on tr "08/10 22102 0 22102 0 0 0 0 0 22102" at bounding box center [293, 73] width 468 height 7
drag, startPoint x: 144, startPoint y: 172, endPoint x: 139, endPoint y: 172, distance: 5.2
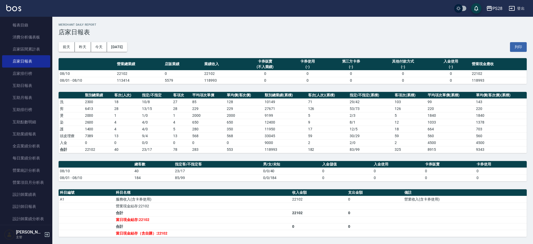
click at [144, 172] on td "40" at bounding box center [153, 170] width 41 height 7
drag, startPoint x: 158, startPoint y: 171, endPoint x: 178, endPoint y: 171, distance: 19.9
click at [174, 171] on tr "08/10 40 23/17 0/0/40 0 0 0 0" at bounding box center [293, 170] width 468 height 7
drag, startPoint x: 214, startPoint y: 170, endPoint x: 196, endPoint y: 171, distance: 18.3
click at [214, 170] on td "23/17" at bounding box center [218, 170] width 88 height 7
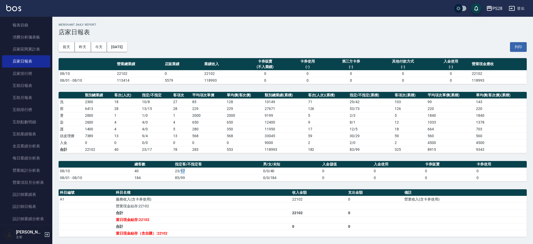
drag, startPoint x: 181, startPoint y: 171, endPoint x: 203, endPoint y: 171, distance: 21.7
click at [203, 171] on td "23/17" at bounding box center [218, 170] width 88 height 7
drag, startPoint x: 196, startPoint y: 171, endPoint x: 182, endPoint y: 171, distance: 13.9
click at [183, 171] on td "23/17" at bounding box center [218, 170] width 88 height 7
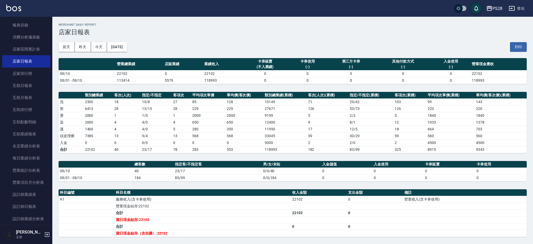
click at [180, 171] on td "23/17" at bounding box center [218, 170] width 88 height 7
drag, startPoint x: 180, startPoint y: 171, endPoint x: 194, endPoint y: 171, distance: 14.4
click at [194, 171] on td "23/17" at bounding box center [218, 170] width 88 height 7
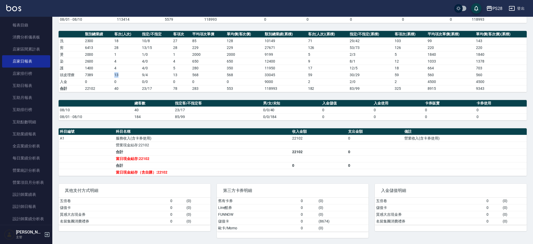
drag, startPoint x: 105, startPoint y: 75, endPoint x: 132, endPoint y: 75, distance: 27.0
click at [132, 75] on tr "頭皮理療 7389 13 9 / 4 13 568 568 33045 59 30 / 29 59 560 560" at bounding box center [293, 74] width 468 height 7
click at [131, 81] on td "0" at bounding box center [127, 81] width 28 height 7
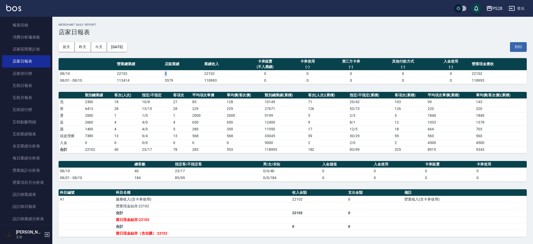
drag, startPoint x: 154, startPoint y: 73, endPoint x: 188, endPoint y: 73, distance: 33.5
click at [188, 73] on tr "08/10 22102 0 22102 0 0 0 0 0 22102" at bounding box center [293, 73] width 468 height 7
drag, startPoint x: 187, startPoint y: 73, endPoint x: 177, endPoint y: 86, distance: 16.4
click at [187, 73] on td "0" at bounding box center [184, 73] width 40 height 7
drag, startPoint x: 108, startPoint y: 136, endPoint x: 127, endPoint y: 136, distance: 18.8
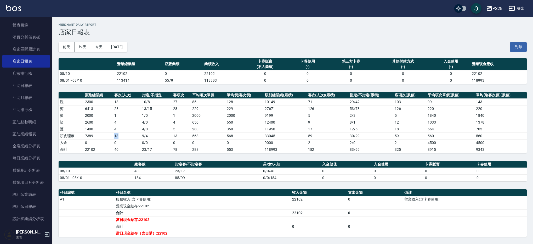
click at [127, 136] on tr "頭皮理療 7389 13 9 / 4 13 568 568 33045 59 30 / 29 59 560 560" at bounding box center [293, 135] width 468 height 7
click at [134, 144] on td "0" at bounding box center [127, 142] width 28 height 7
drag, startPoint x: 111, startPoint y: 135, endPoint x: 124, endPoint y: 133, distance: 12.9
click at [124, 133] on tr "頭皮理療 7389 13 9 / 4 13 568 568 33045 59 30 / 29 59 560 560" at bounding box center [293, 135] width 468 height 7
click at [125, 134] on td "13" at bounding box center [127, 135] width 28 height 7
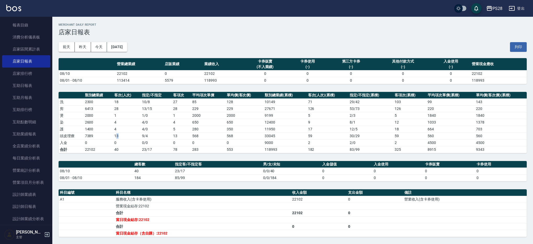
drag, startPoint x: 122, startPoint y: 136, endPoint x: 115, endPoint y: 135, distance: 7.1
click at [115, 135] on td "13" at bounding box center [127, 135] width 28 height 7
drag, startPoint x: 115, startPoint y: 135, endPoint x: 118, endPoint y: 129, distance: 7.1
click at [115, 135] on td "13" at bounding box center [127, 135] width 28 height 7
drag, startPoint x: 170, startPoint y: 133, endPoint x: 182, endPoint y: 61, distance: 73.3
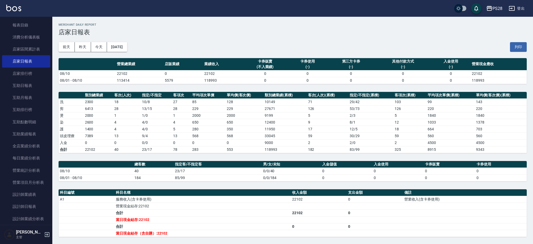
click at [170, 133] on td "9 / 4" at bounding box center [156, 135] width 31 height 7
click at [187, 62] on th "店販業績" at bounding box center [184, 64] width 40 height 12
drag
click at [191, 50] on div "前天 昨天 今天 2025/08/10 列印" at bounding box center [293, 47] width 468 height 22
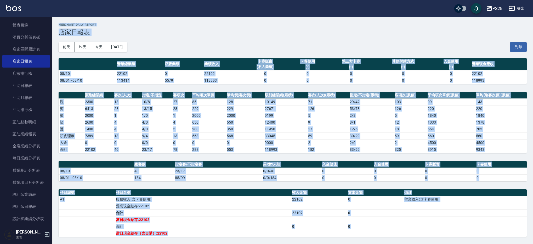
scroll to position [61, 0]
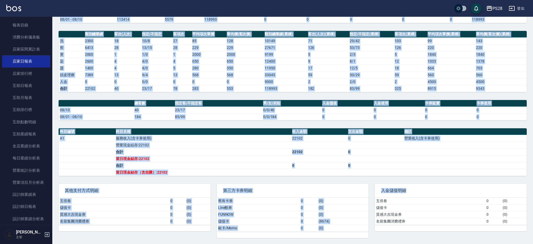
click at [402, 239] on div "PS28 2025-08-10 店家日報表 列印時間： 2025-08-10-21:13 Merchant Daily Report 店家日報表 前天 昨天 …" at bounding box center [292, 100] width 481 height 288
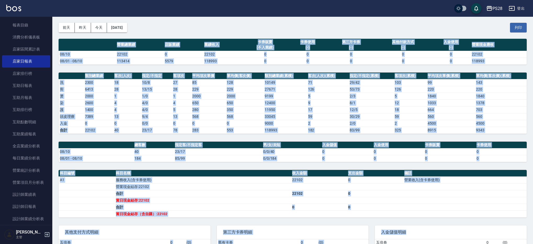
scroll to position [0, 0]
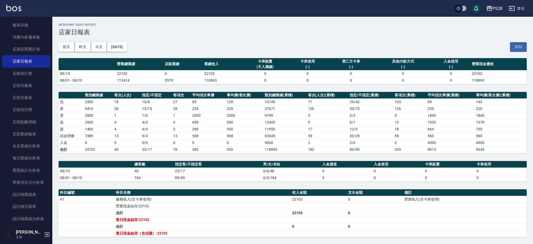
click at [195, 43] on div "前天 昨天 今天 2025/08/10 列印" at bounding box center [293, 47] width 468 height 22
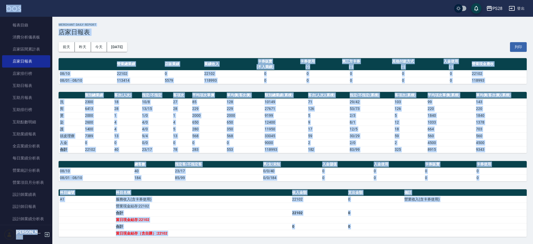
click at [533, 244] on html "PS28 登出 櫃檯作業 打帳單 帳單列表 營業儀表板 現金收支登錄 高階收支登錄 材料自購登錄 每日結帳 排班表 現場電腦打卡 預約管理 預約管理 單日預約…" at bounding box center [266, 152] width 533 height 305
click at [3, 4] on div "PS28 登出 櫃檯作業 打帳單 帳單列表 營業儀表板 現金收支登錄 高階收支登錄 材料自購登錄 每日結帳 排班表 現場電腦打卡 預約管理 預約管理 單日預約…" at bounding box center [266, 152] width 533 height 305
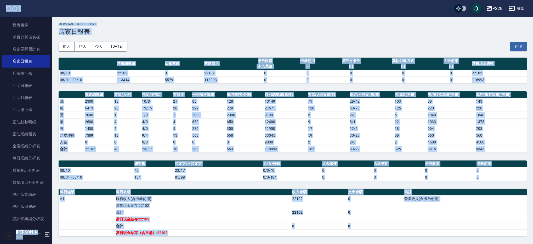
click at [533, 237] on html "PS28 登出 櫃檯作業 打帳單 帳單列表 營業儀表板 現金收支登錄 高階收支登錄 材料自購登錄 每日結帳 排班表 現場電腦打卡 預約管理 預約管理 單日預約…" at bounding box center [266, 151] width 533 height 305
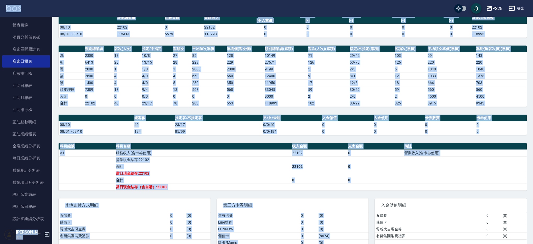
scroll to position [61, 0]
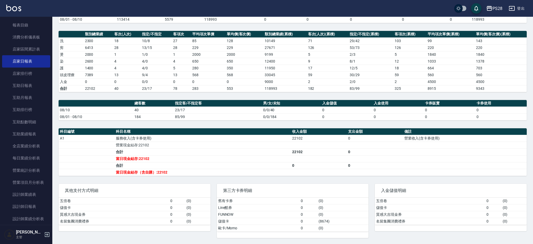
click at [530, 234] on div "PS28 2025-08-10 店家日報表 列印時間： 2025-08-10-21:13 Merchant Daily Report 店家日報表 前天 昨天 …" at bounding box center [292, 100] width 481 height 288
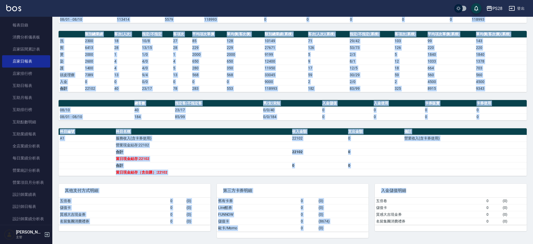
scroll to position [0, 0]
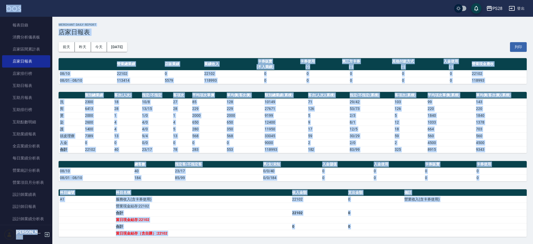
click at [5, 6] on div "PS28 登出 櫃檯作業 打帳單 帳單列表 營業儀表板 現金收支登錄 高階收支登錄 材料自購登錄 每日結帳 排班表 現場電腦打卡 預約管理 預約管理 單日預約…" at bounding box center [266, 152] width 533 height 305
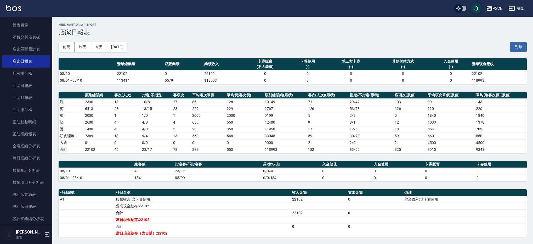
click at [3, 4] on div "PS28 登出" at bounding box center [266, 8] width 533 height 17
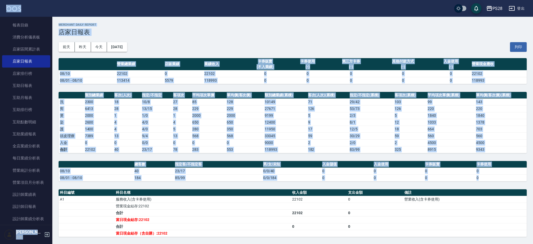
drag, startPoint x: 2, startPoint y: 4, endPoint x: 529, endPoint y: 233, distance: 574.4
click at [529, 233] on div "PS28 登出 櫃檯作業 打帳單 帳單列表 營業儀表板 現金收支登錄 高階收支登錄 材料自購登錄 每日結帳 排班表 現場電腦打卡 預約管理 預約管理 單日預約…" at bounding box center [266, 152] width 533 height 305
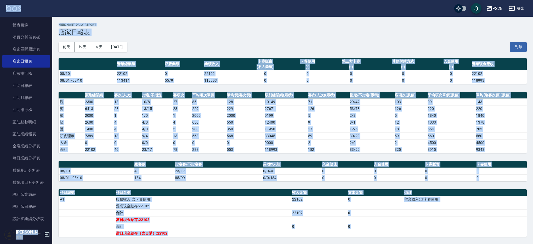
drag, startPoint x: 529, startPoint y: 235, endPoint x: 7, endPoint y: 4, distance: 571.4
click at [7, 4] on div "PS28 登出 櫃檯作業 打帳單 帳單列表 營業儀表板 現金收支登錄 高階收支登錄 材料自購登錄 每日結帳 排班表 現場電腦打卡 預約管理 預約管理 單日預約…" at bounding box center [266, 152] width 533 height 305
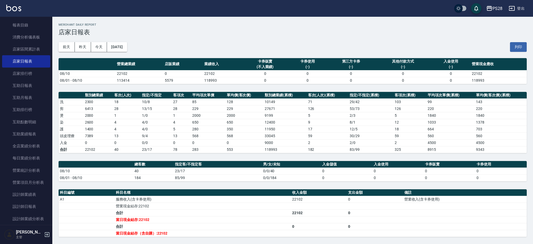
click at [339, 45] on div "前天 昨天 今天 2025/08/10 列印" at bounding box center [293, 47] width 468 height 22
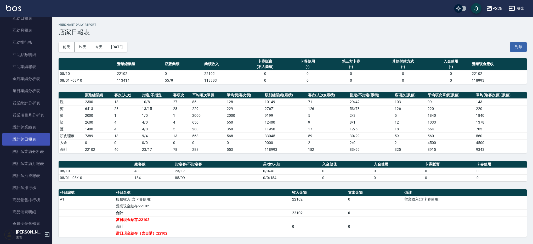
click at [25, 141] on link "設計師日報表" at bounding box center [26, 139] width 48 height 12
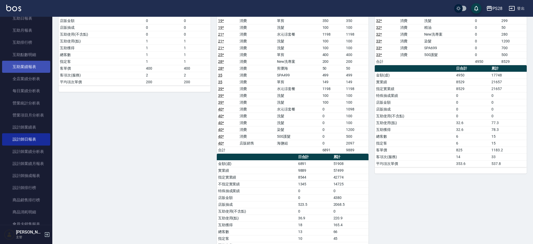
scroll to position [115, 0]
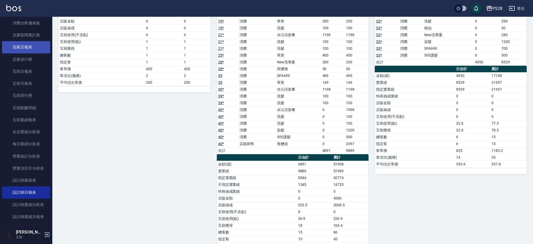
click at [30, 47] on link "店家日報表" at bounding box center [26, 47] width 48 height 12
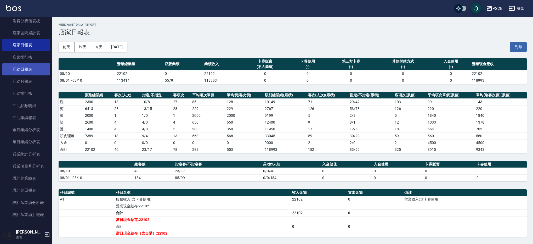
click at [27, 73] on link "互助日報表" at bounding box center [26, 69] width 48 height 12
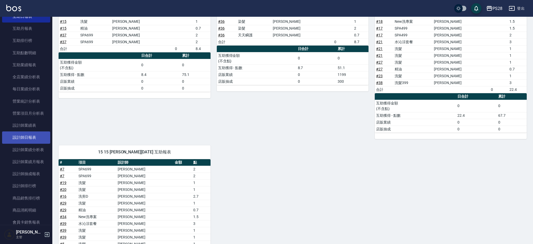
scroll to position [112, 0]
click at [29, 140] on link "設計師日報表" at bounding box center [26, 137] width 48 height 12
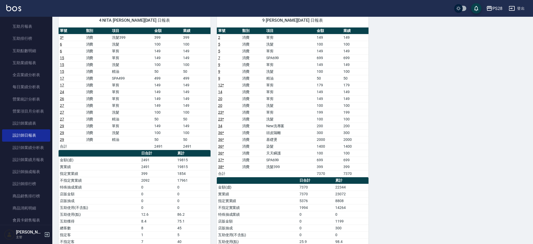
scroll to position [445, 0]
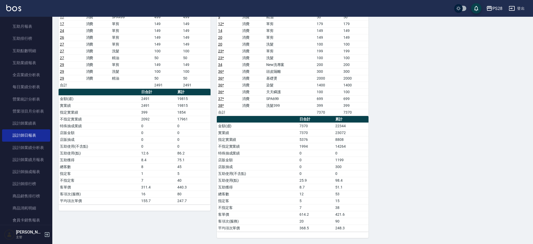
click at [519, 5] on button "登出" at bounding box center [517, 9] width 20 height 10
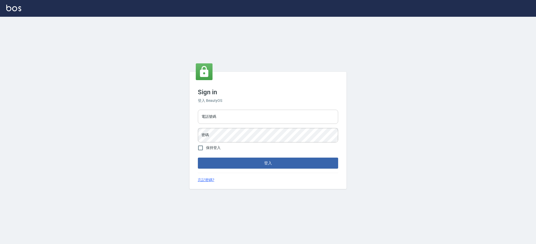
click at [252, 119] on input "電話號碼" at bounding box center [268, 117] width 140 height 14
type input "0980410316"
